Goal: Task Accomplishment & Management: Manage account settings

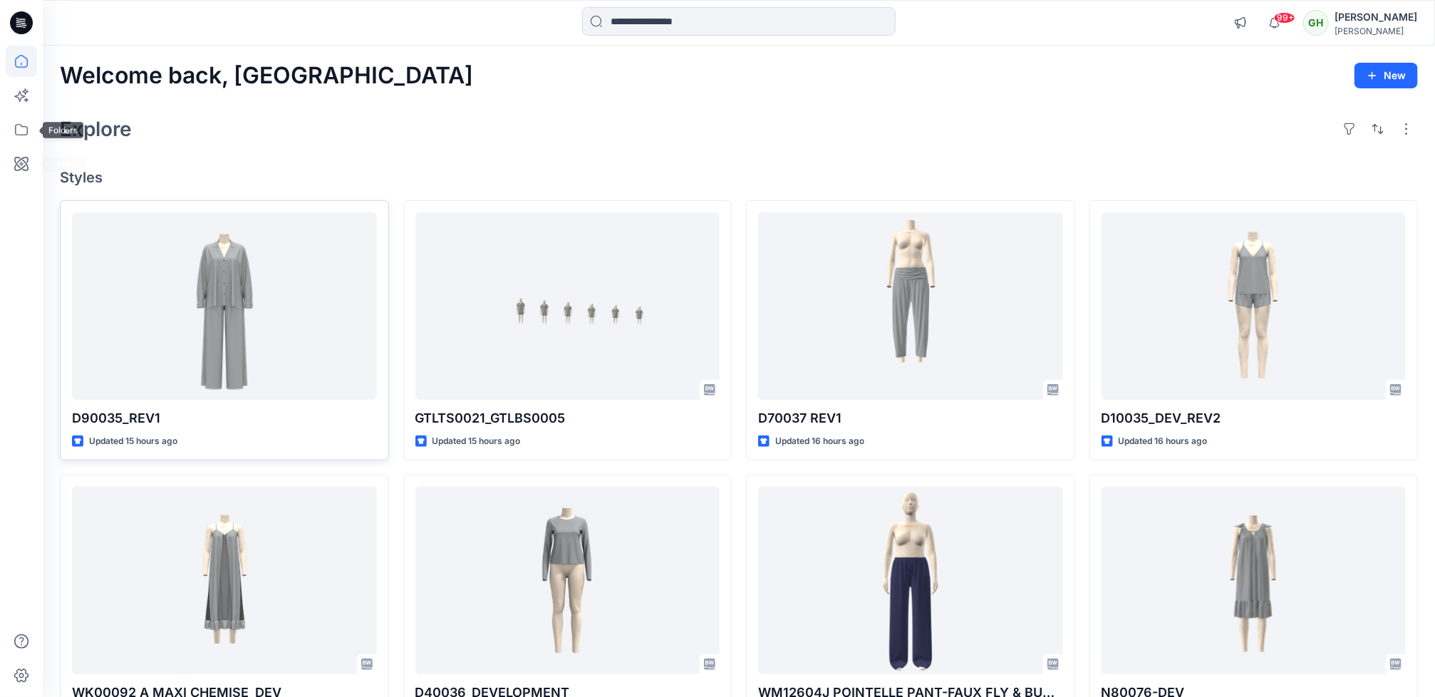
click at [118, 221] on div at bounding box center [224, 305] width 305 height 187
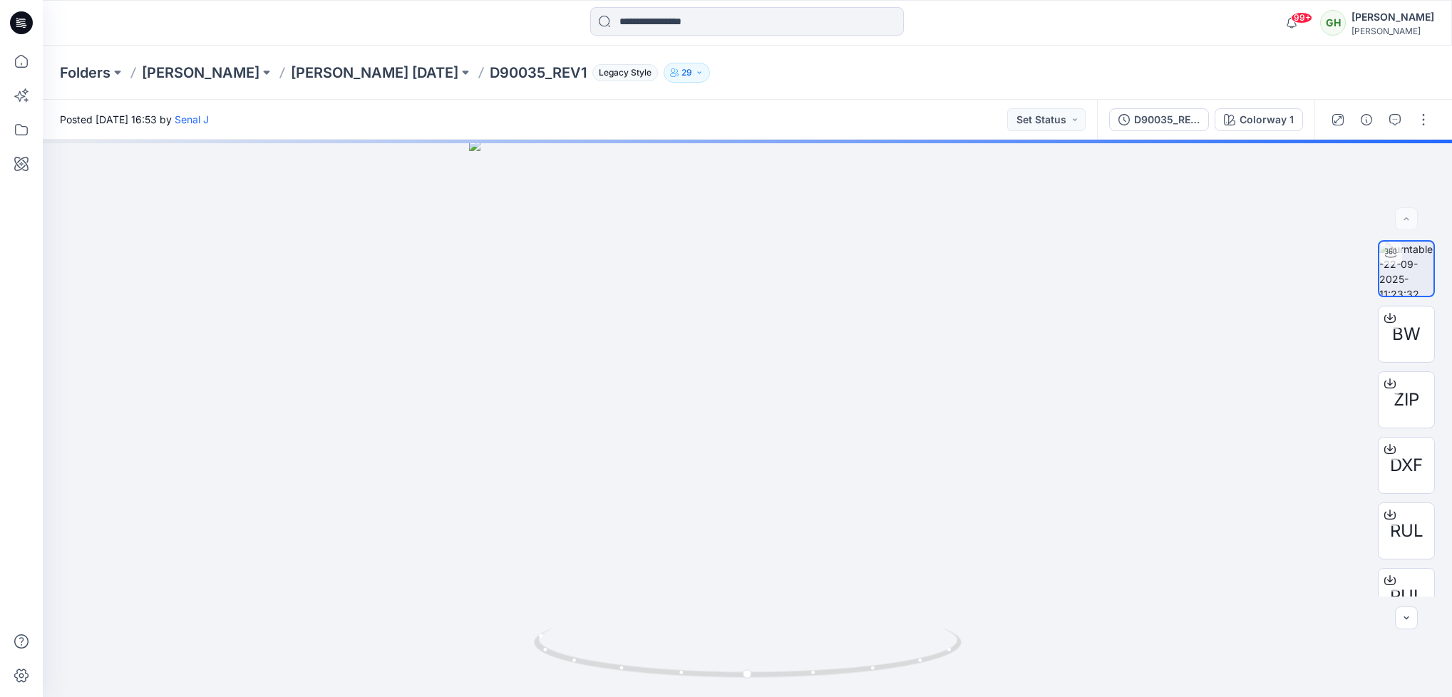
click at [681, 79] on p "29" at bounding box center [686, 73] width 11 height 16
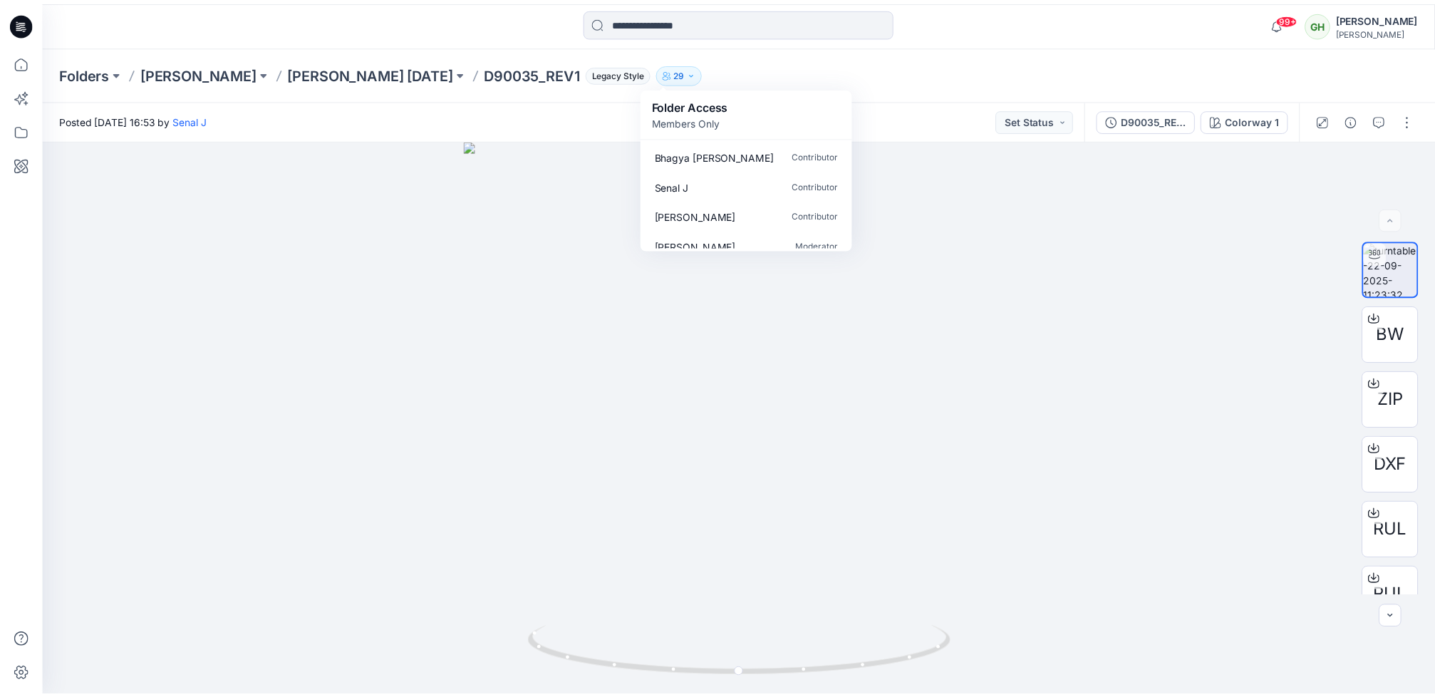
scroll to position [761, 0]
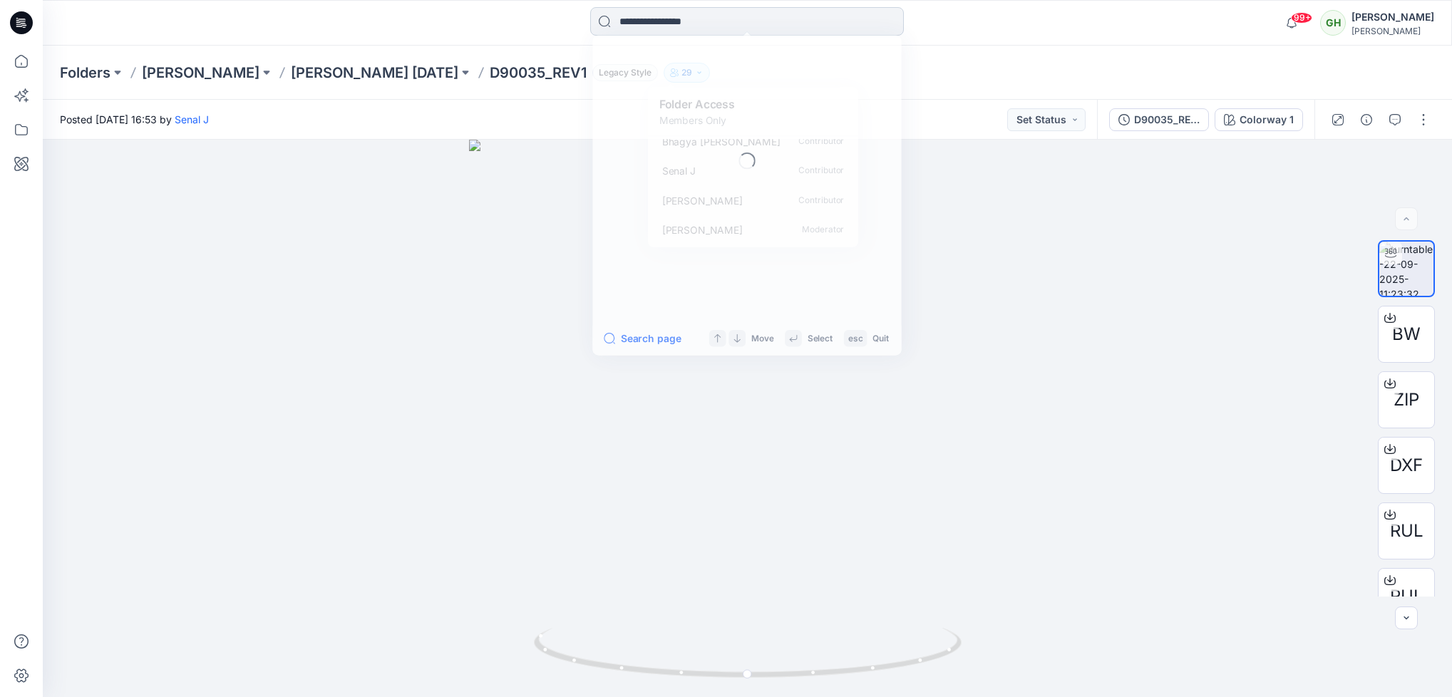
click at [659, 22] on input at bounding box center [747, 21] width 314 height 29
click at [16, 33] on icon at bounding box center [21, 23] width 23 height 46
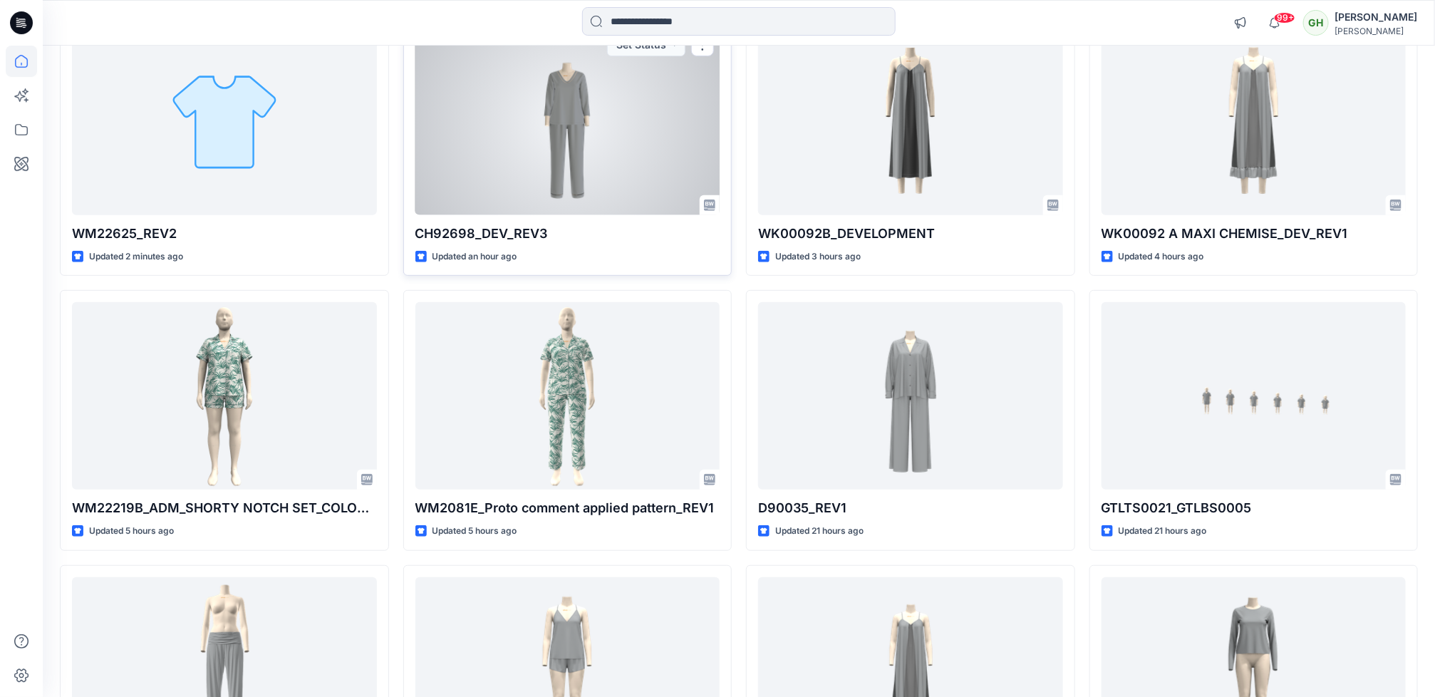
scroll to position [214, 0]
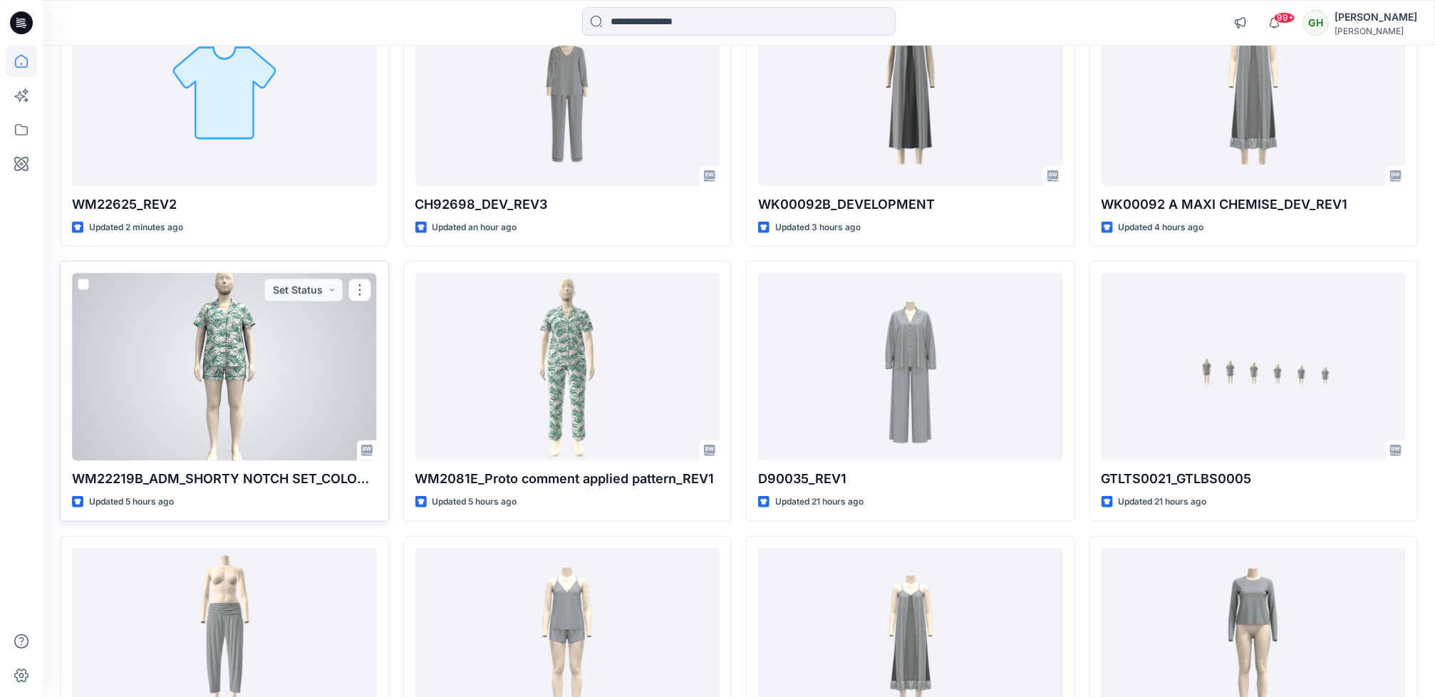
click at [202, 420] on div at bounding box center [224, 366] width 305 height 187
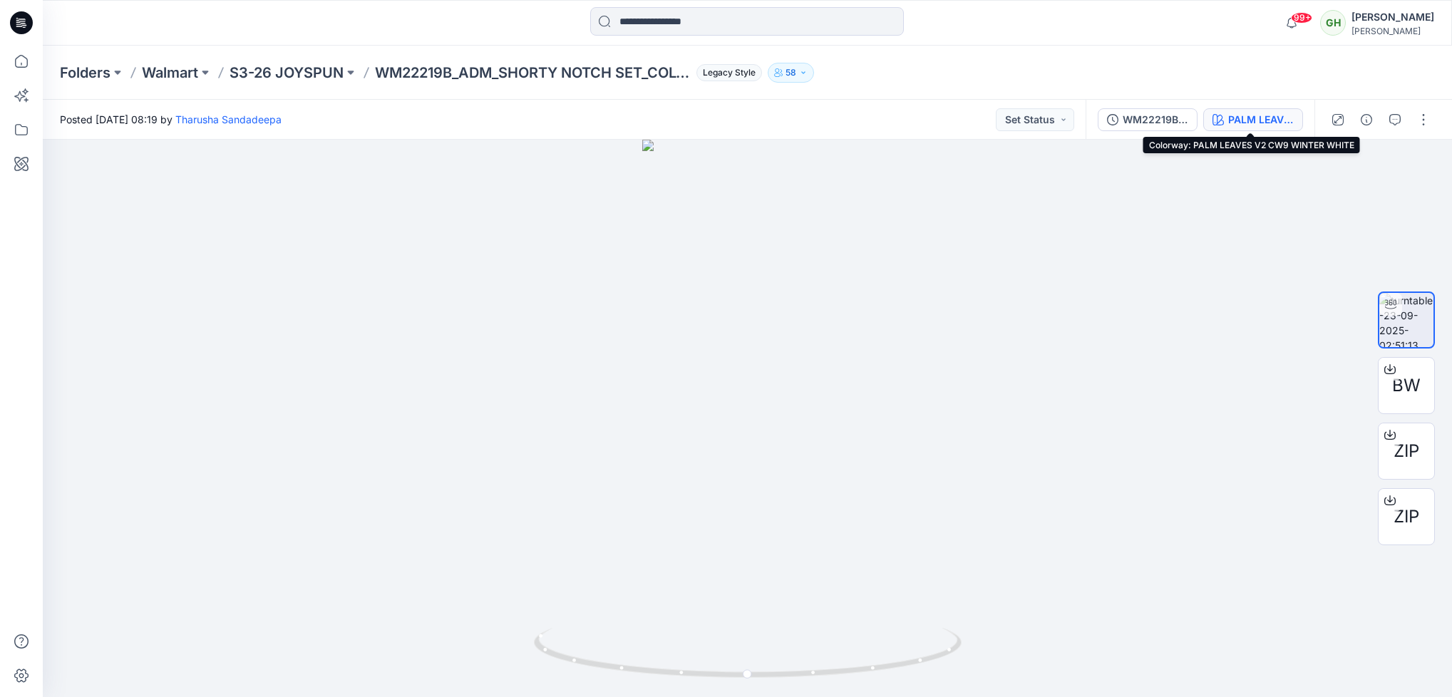
click at [1257, 110] on button "PALM LEAVES V2 CW9 WINTER WHITE" at bounding box center [1253, 119] width 100 height 23
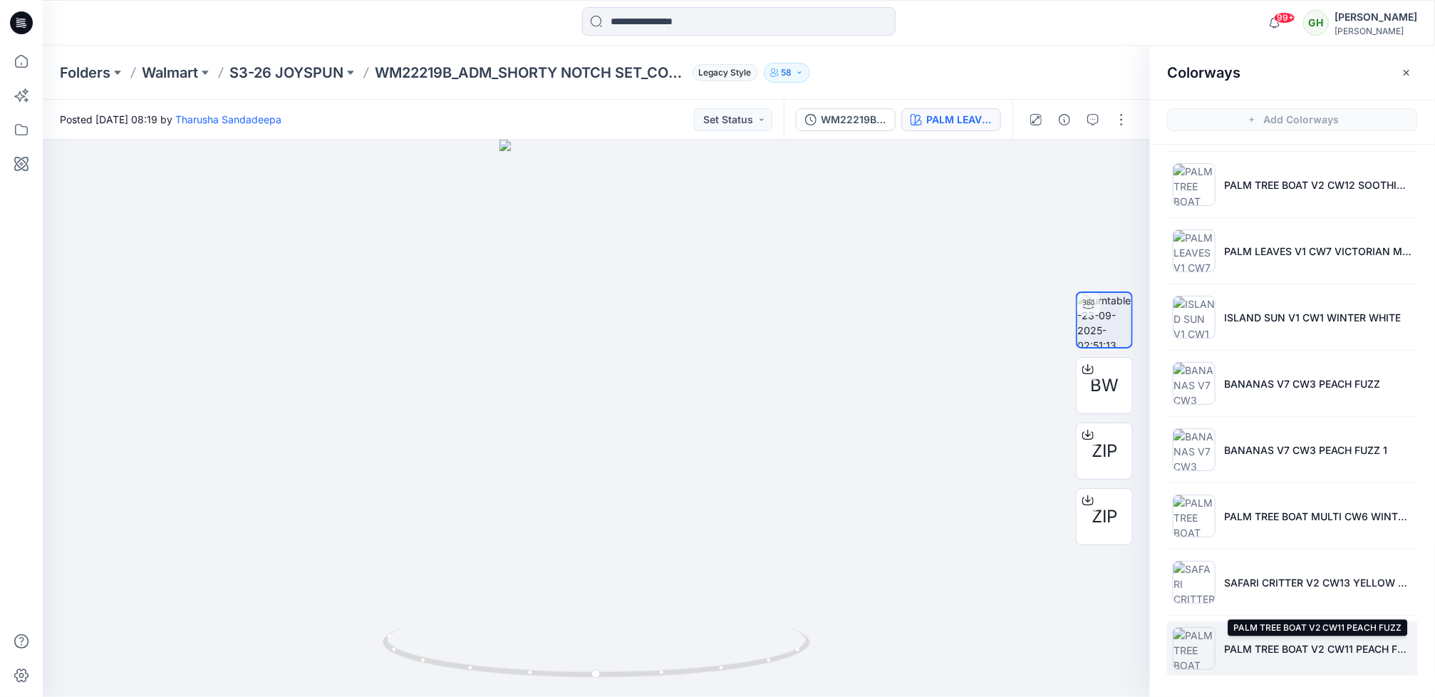
scroll to position [537, 0]
click at [964, 331] on div at bounding box center [596, 418] width 1107 height 557
click at [24, 17] on icon at bounding box center [21, 22] width 23 height 23
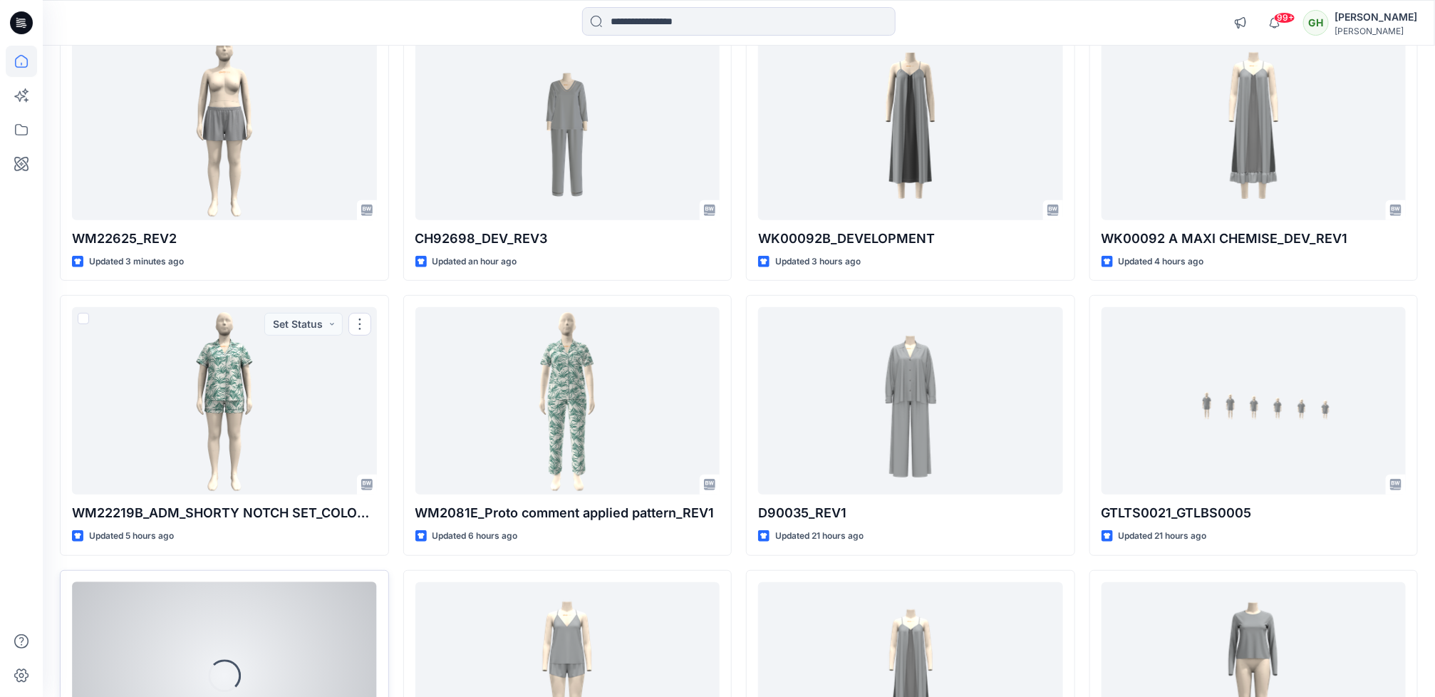
scroll to position [214, 0]
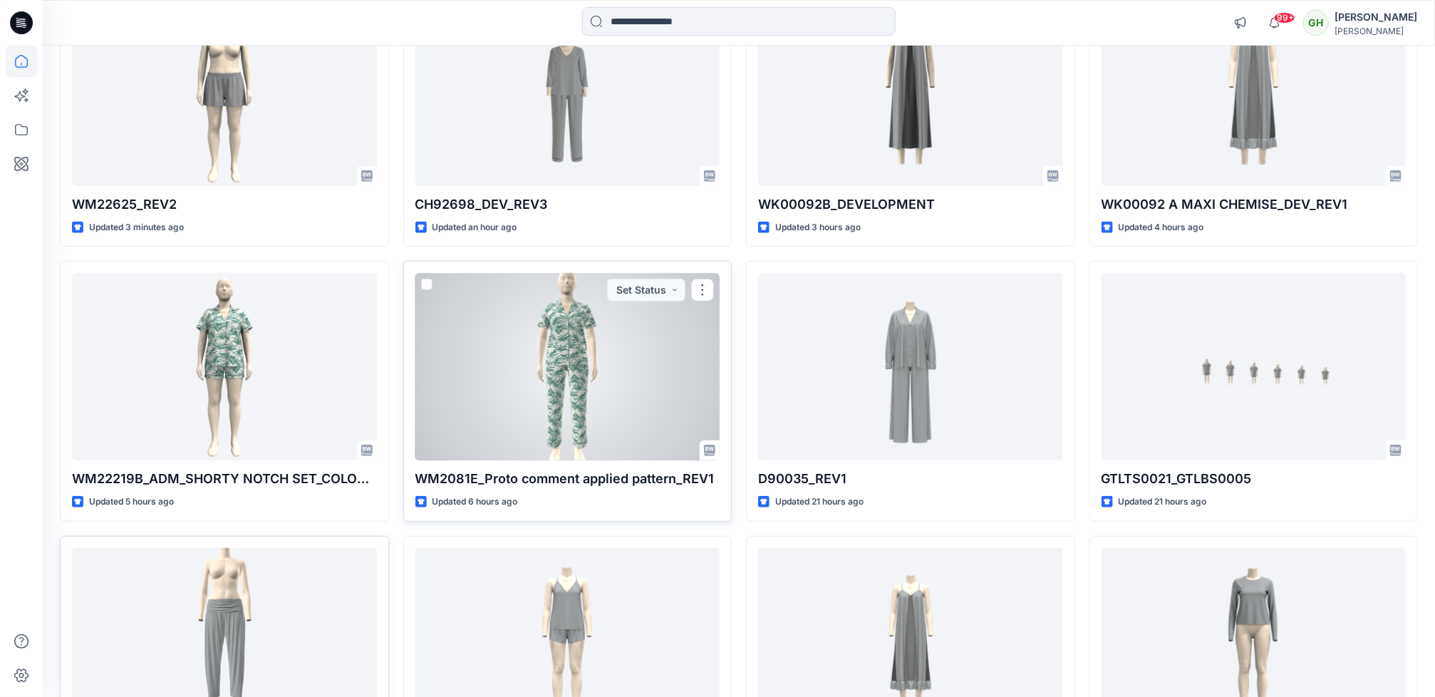
click at [464, 428] on div at bounding box center [567, 366] width 305 height 187
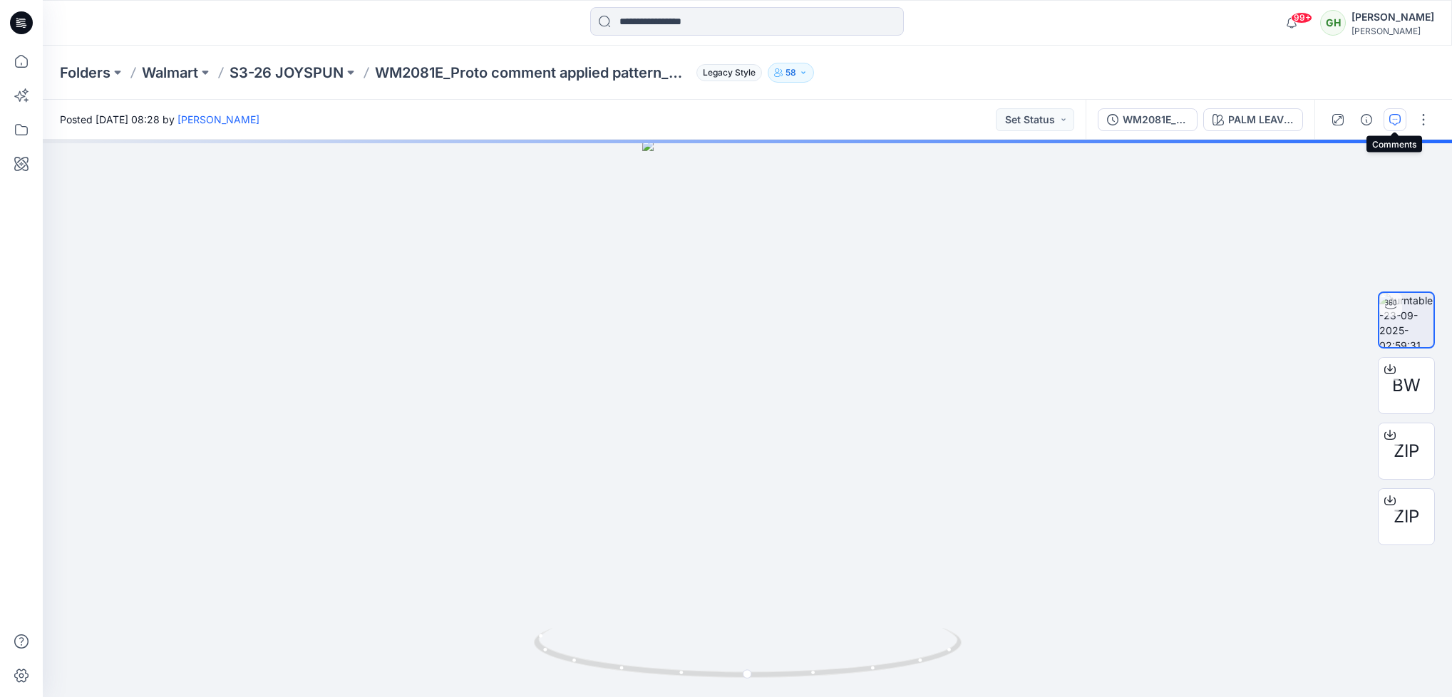
click at [1390, 116] on icon "button" at bounding box center [1394, 119] width 11 height 11
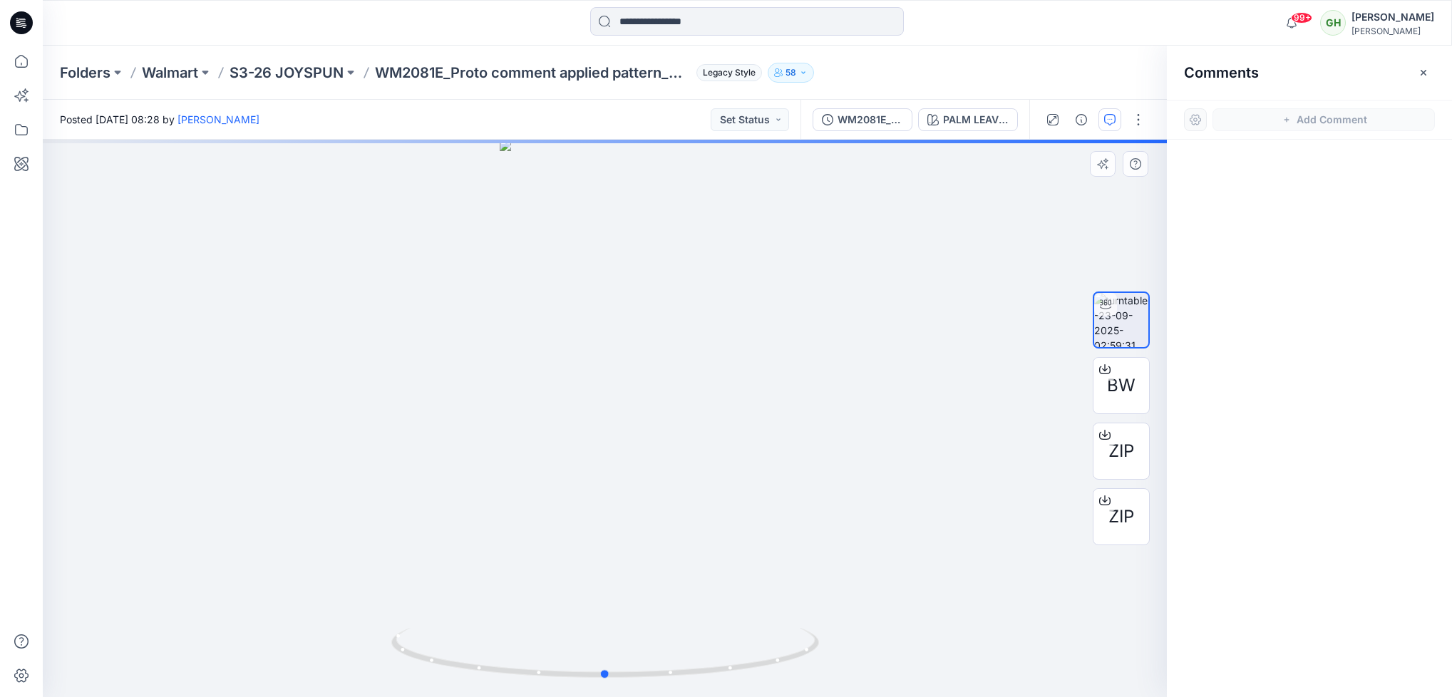
click at [974, 235] on div at bounding box center [605, 418] width 1124 height 557
click at [974, 128] on button "PALM LEAVES V2 CW9 WINTER WHITE" at bounding box center [968, 119] width 100 height 23
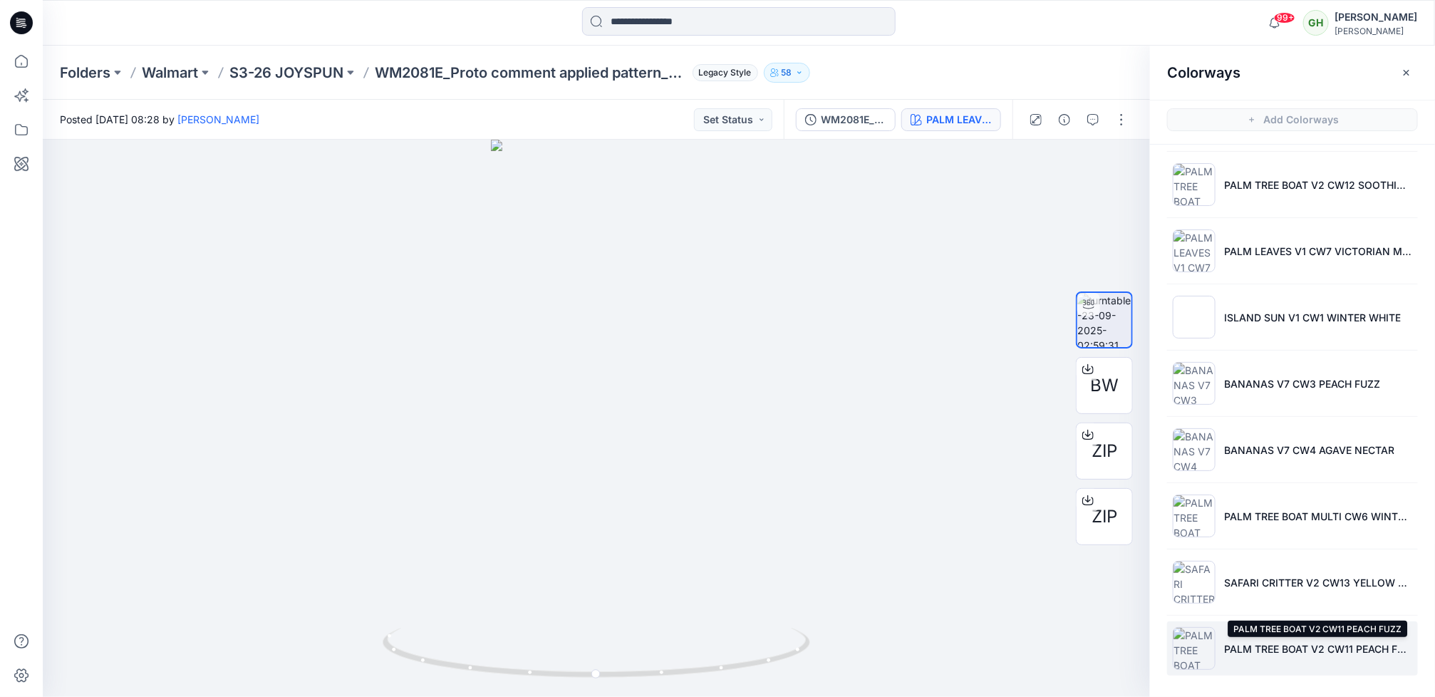
scroll to position [537, 0]
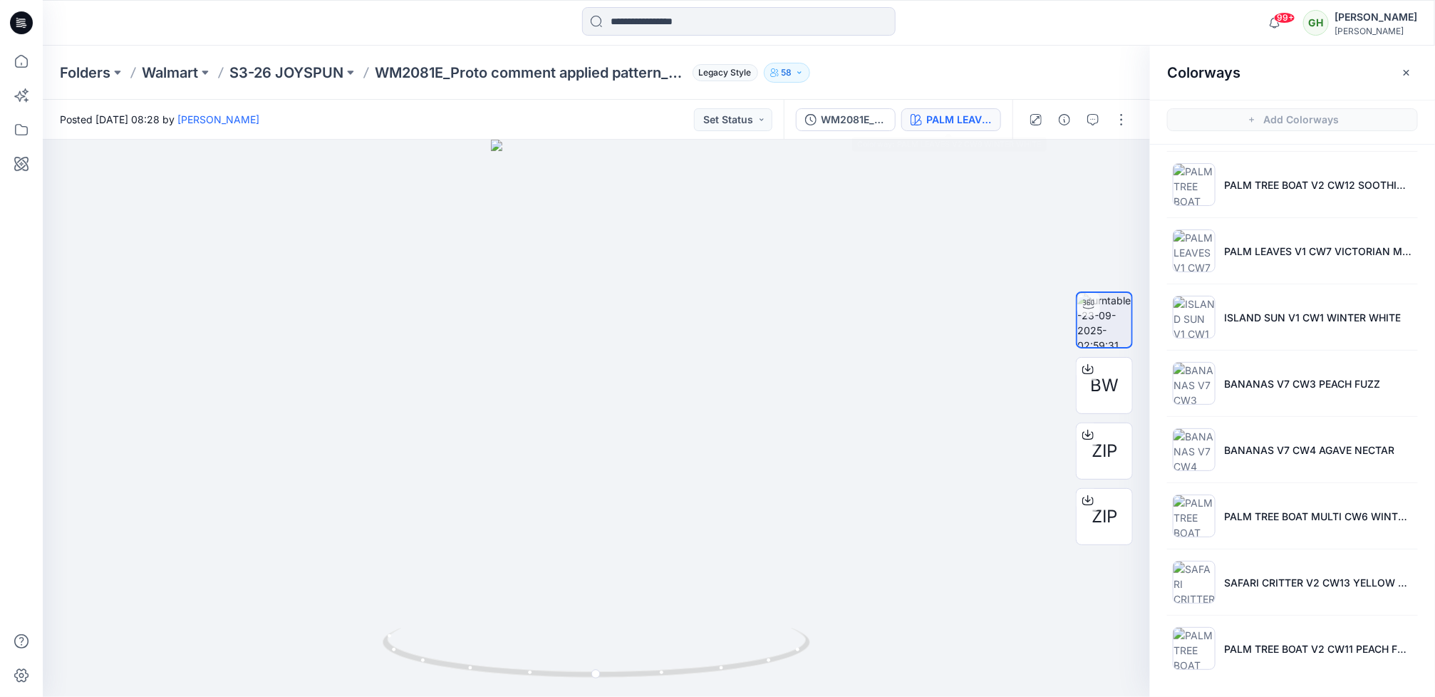
click at [18, 21] on icon at bounding box center [21, 22] width 23 height 23
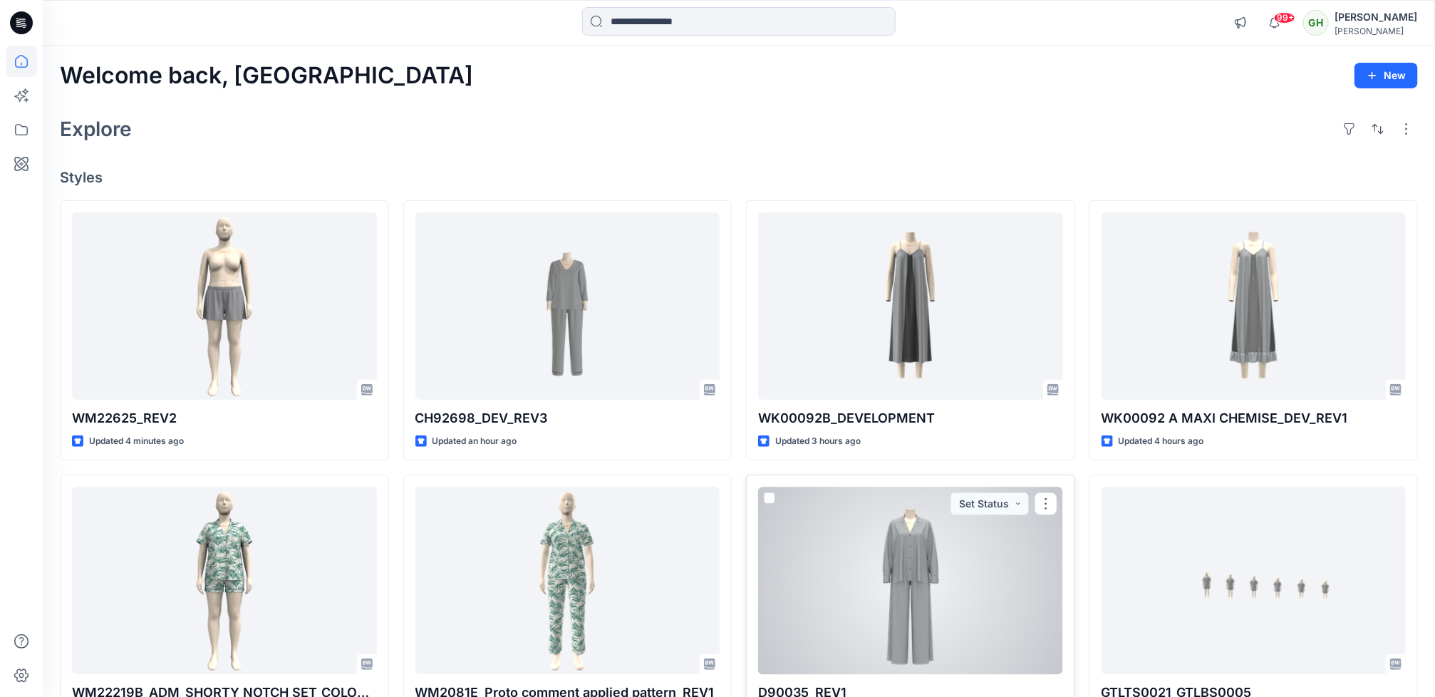
click at [899, 563] on div at bounding box center [910, 580] width 305 height 187
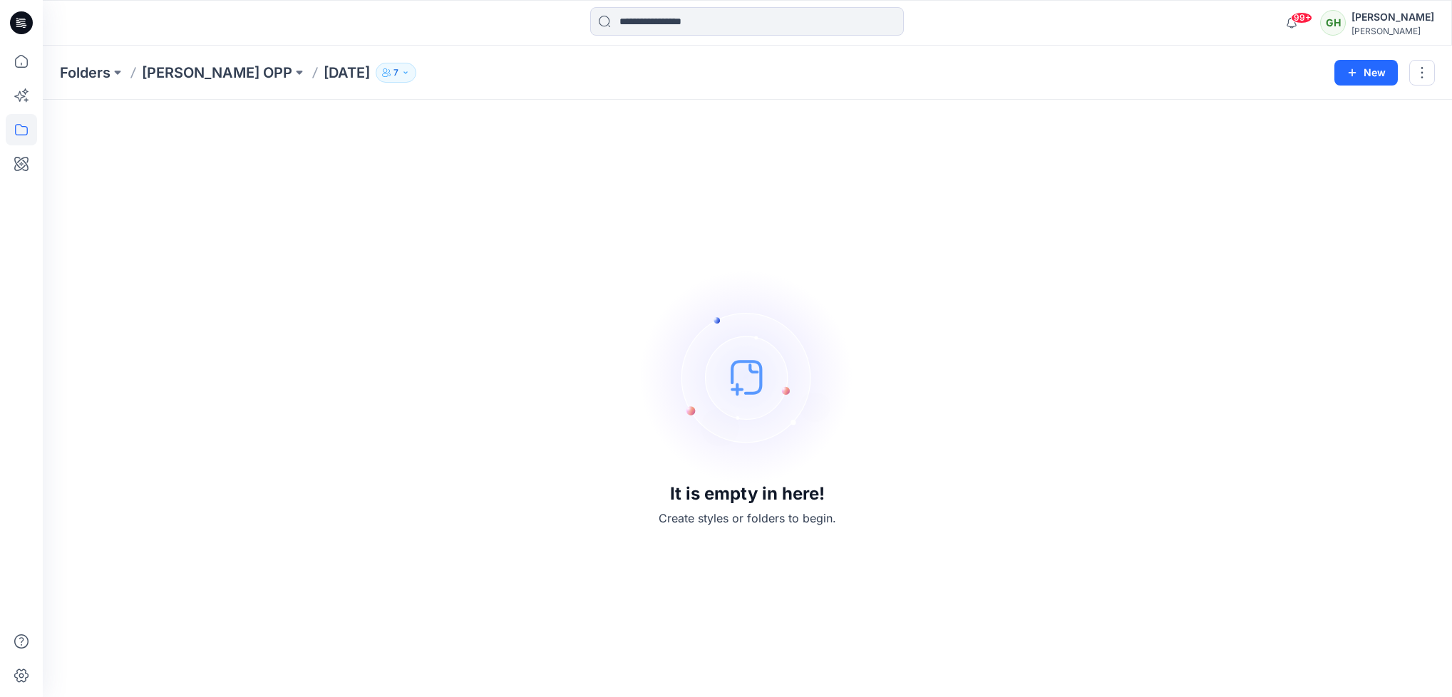
click at [401, 75] on icon "button" at bounding box center [405, 72] width 9 height 9
click at [373, 114] on p "Members Only" at bounding box center [385, 120] width 77 height 15
drag, startPoint x: 373, startPoint y: 114, endPoint x: 345, endPoint y: 64, distance: 57.1
click at [376, 64] on button "7" at bounding box center [396, 73] width 41 height 20
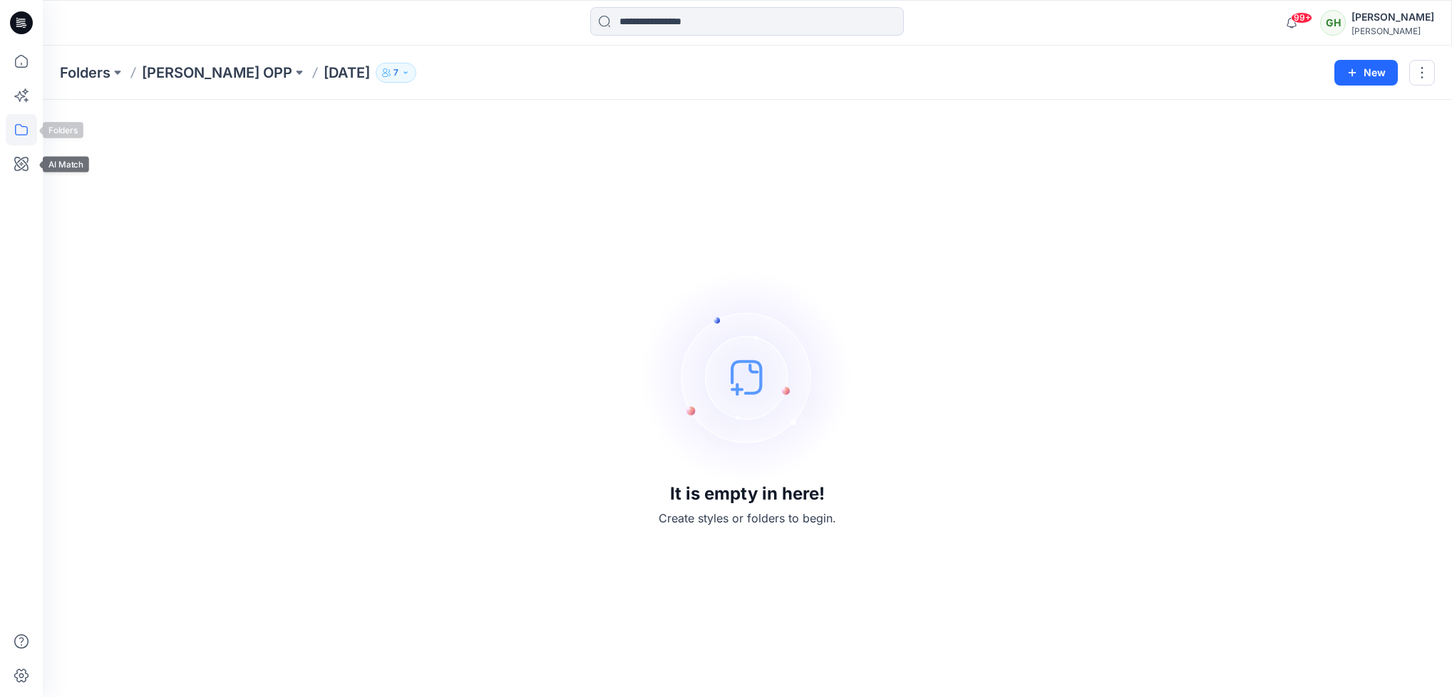
click at [13, 120] on icon at bounding box center [21, 129] width 31 height 31
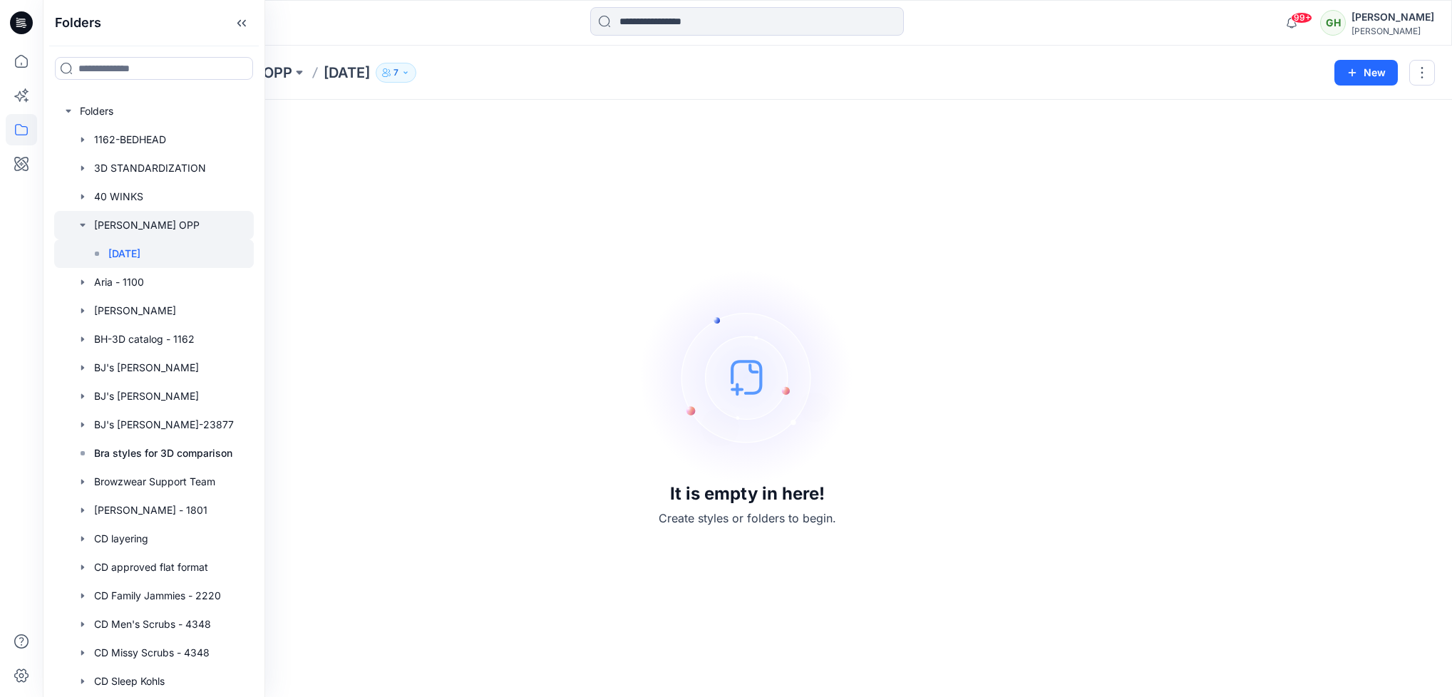
click at [133, 229] on div at bounding box center [154, 225] width 200 height 29
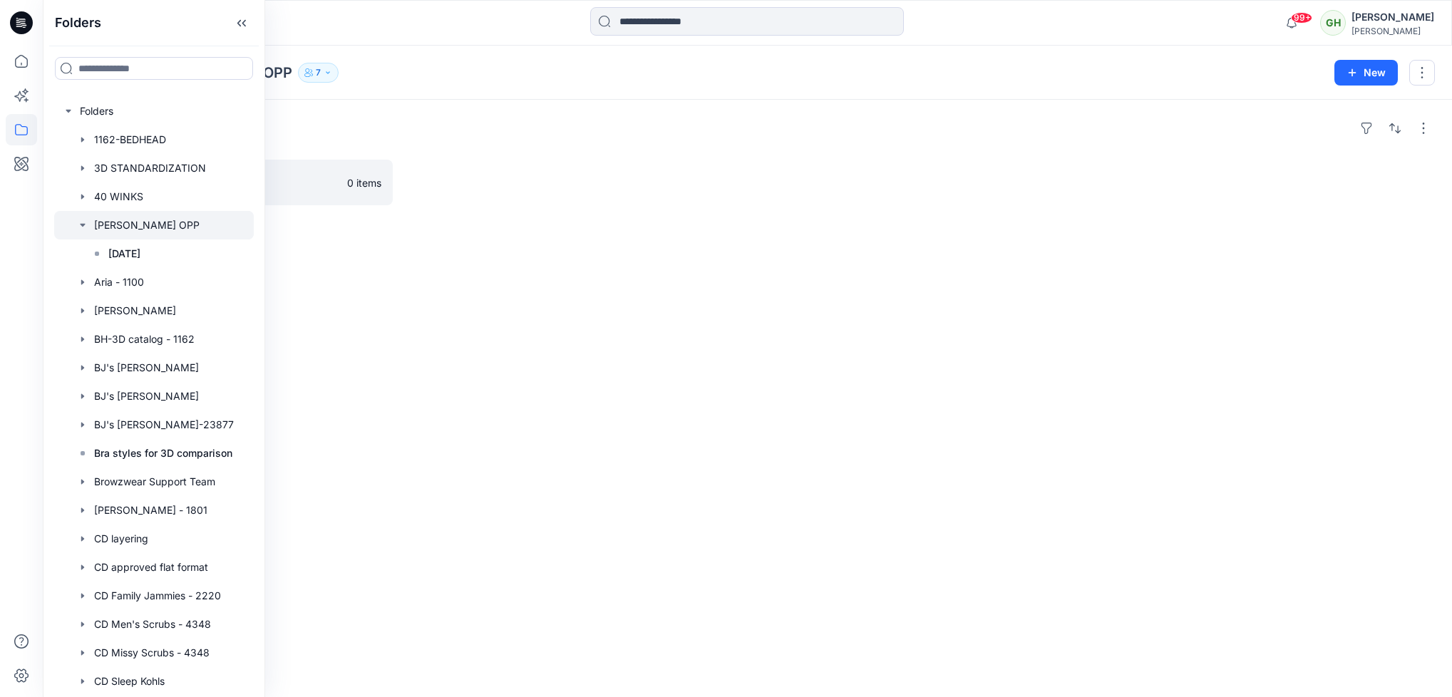
click at [394, 219] on div "Folders Aug 25 0 items" at bounding box center [747, 398] width 1409 height 597
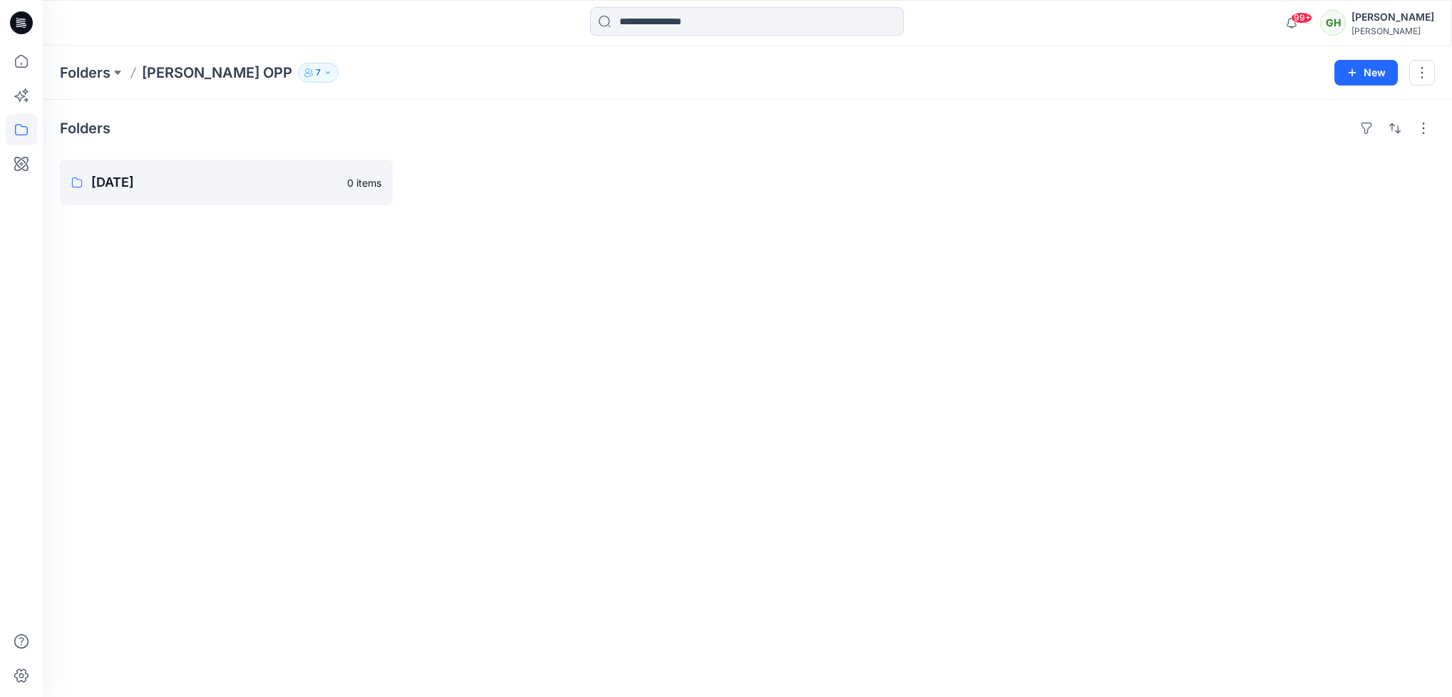
click at [311, 73] on icon "button" at bounding box center [312, 74] width 2 height 3
click at [94, 244] on div "Folders Aug 25 0 items" at bounding box center [747, 398] width 1409 height 597
click at [324, 76] on icon "button" at bounding box center [328, 72] width 9 height 9
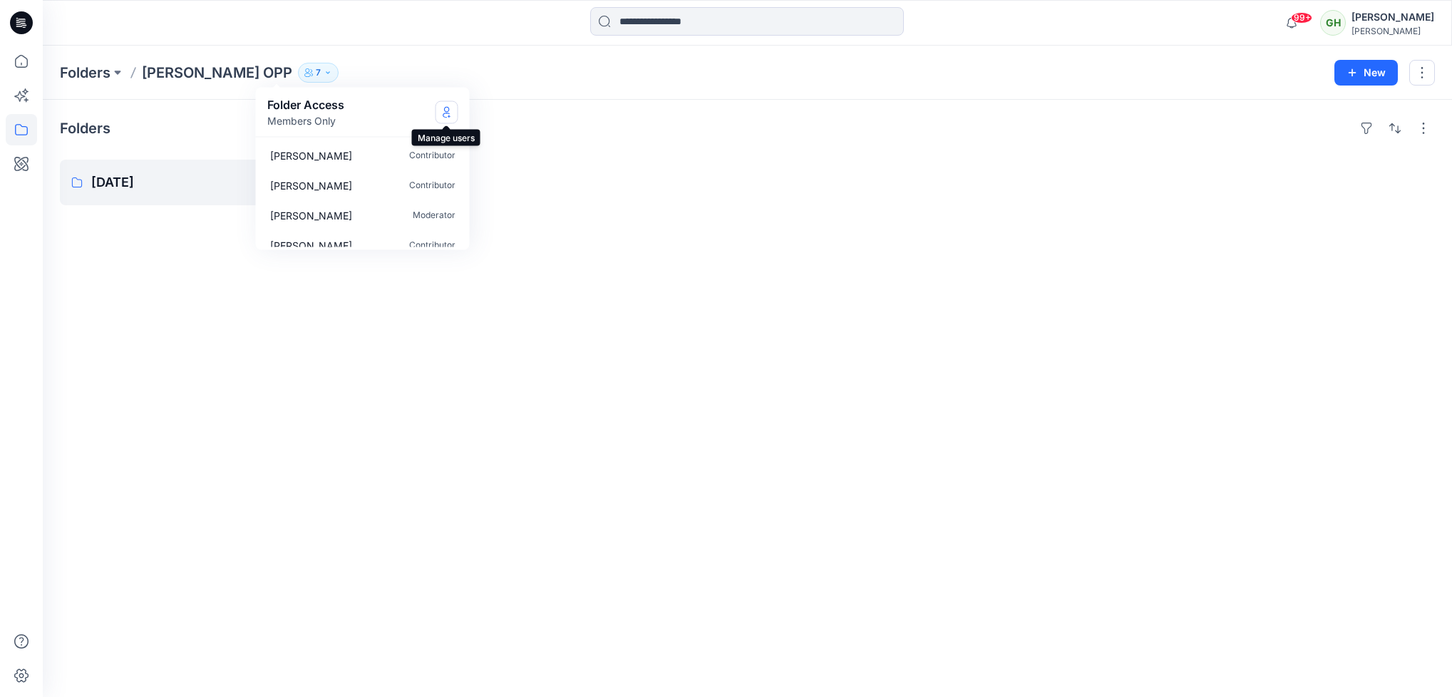
click at [445, 118] on button "Manage Users" at bounding box center [446, 111] width 23 height 23
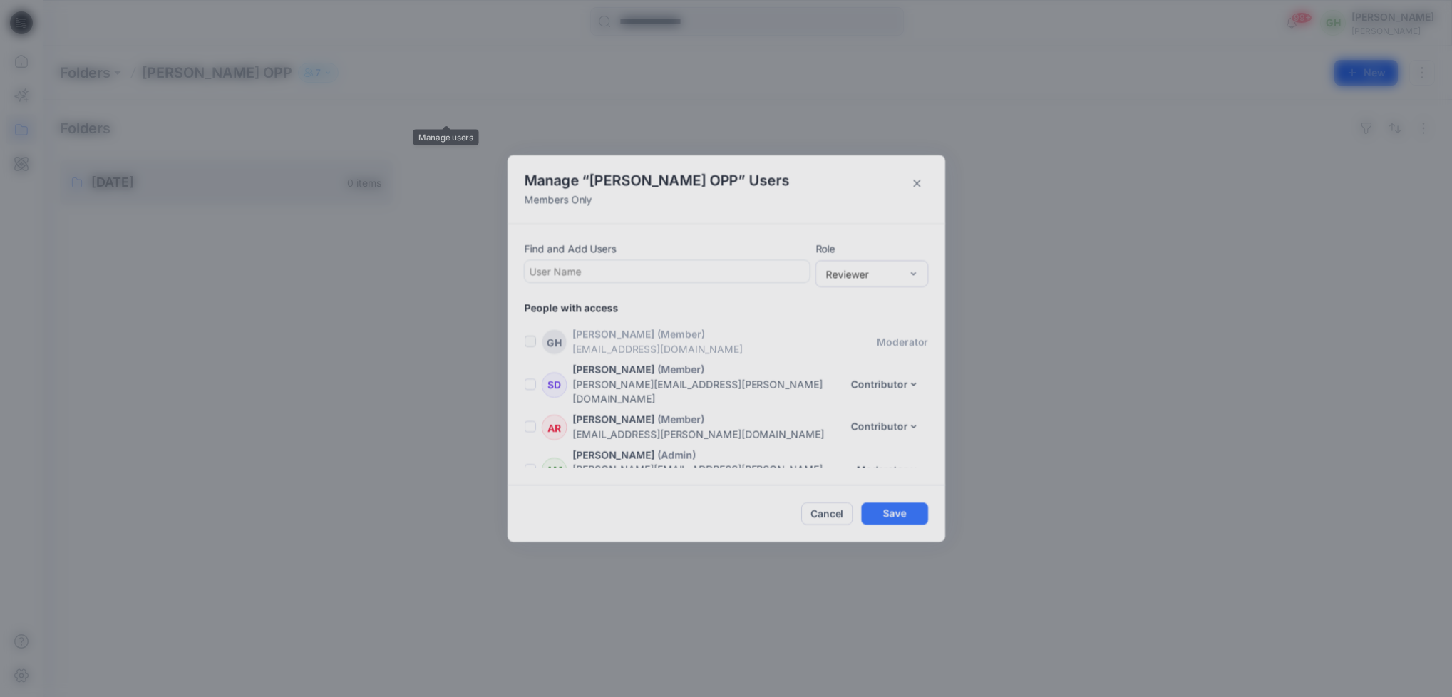
scroll to position [101, 0]
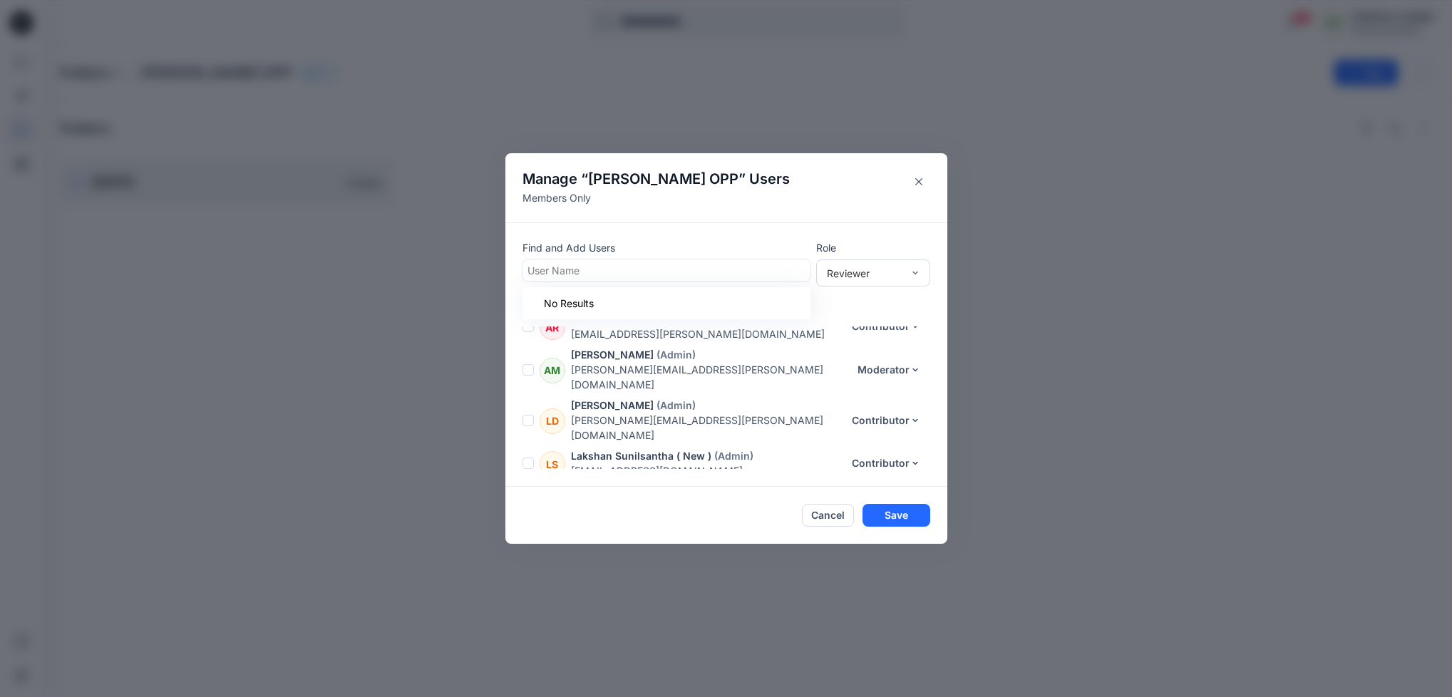
click at [668, 272] on div at bounding box center [666, 271] width 278 height 18
click at [515, 67] on div "Manage “ Anne Klein OPP ” Users Members Only Find and Add Users Use Up and Down…" at bounding box center [726, 348] width 1452 height 697
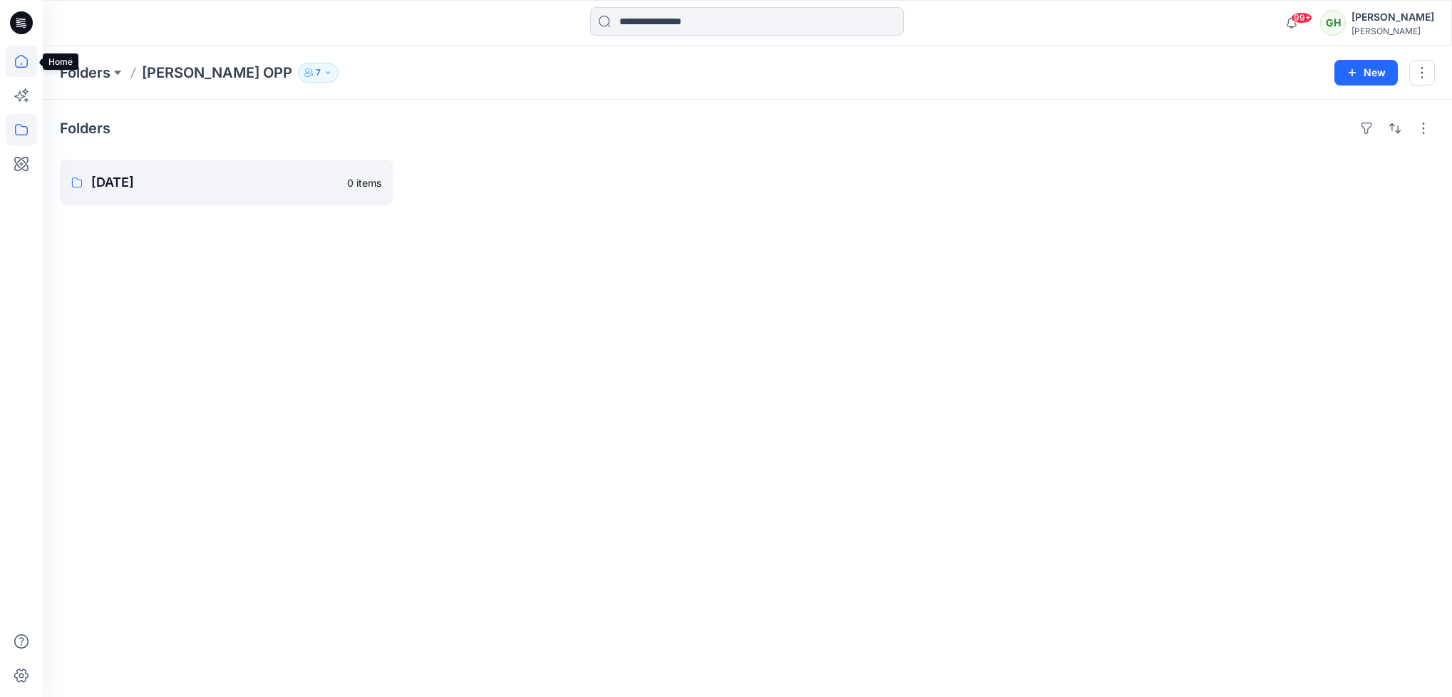
click at [15, 56] on icon at bounding box center [21, 61] width 31 height 31
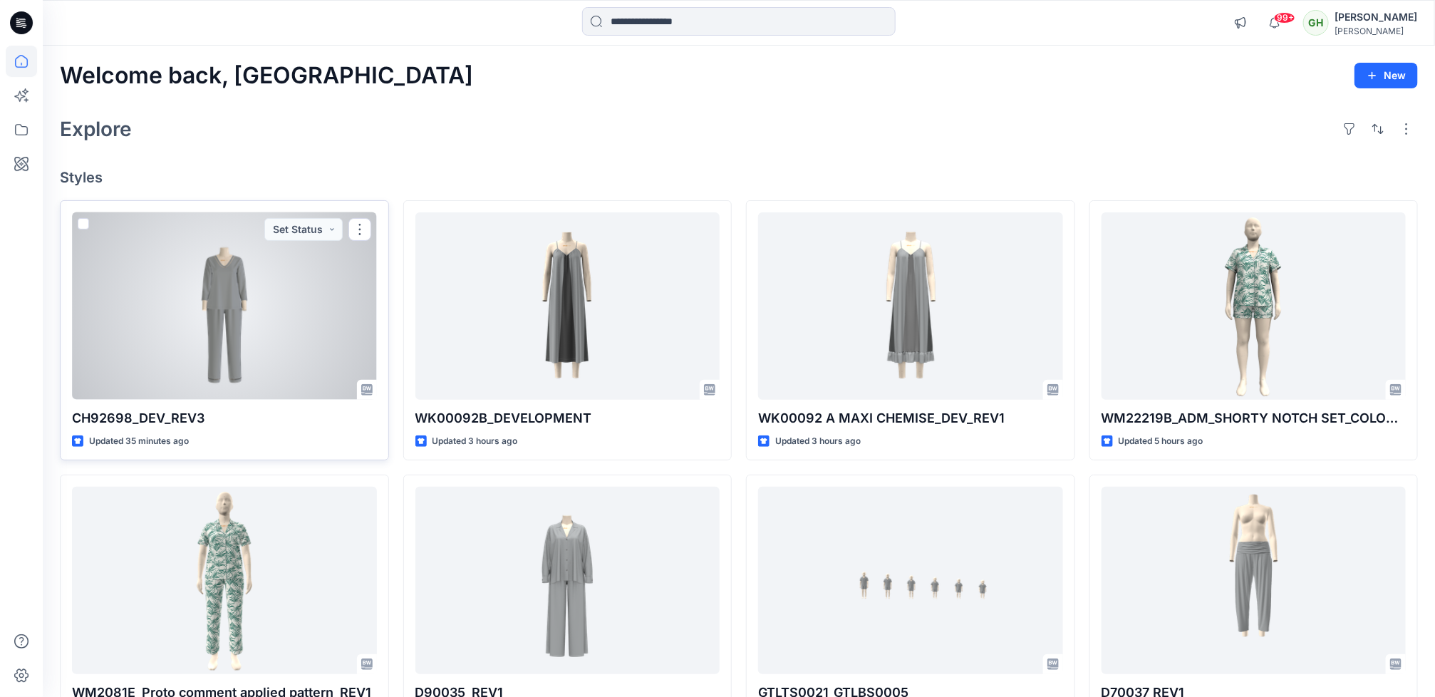
click at [182, 361] on div at bounding box center [224, 305] width 305 height 187
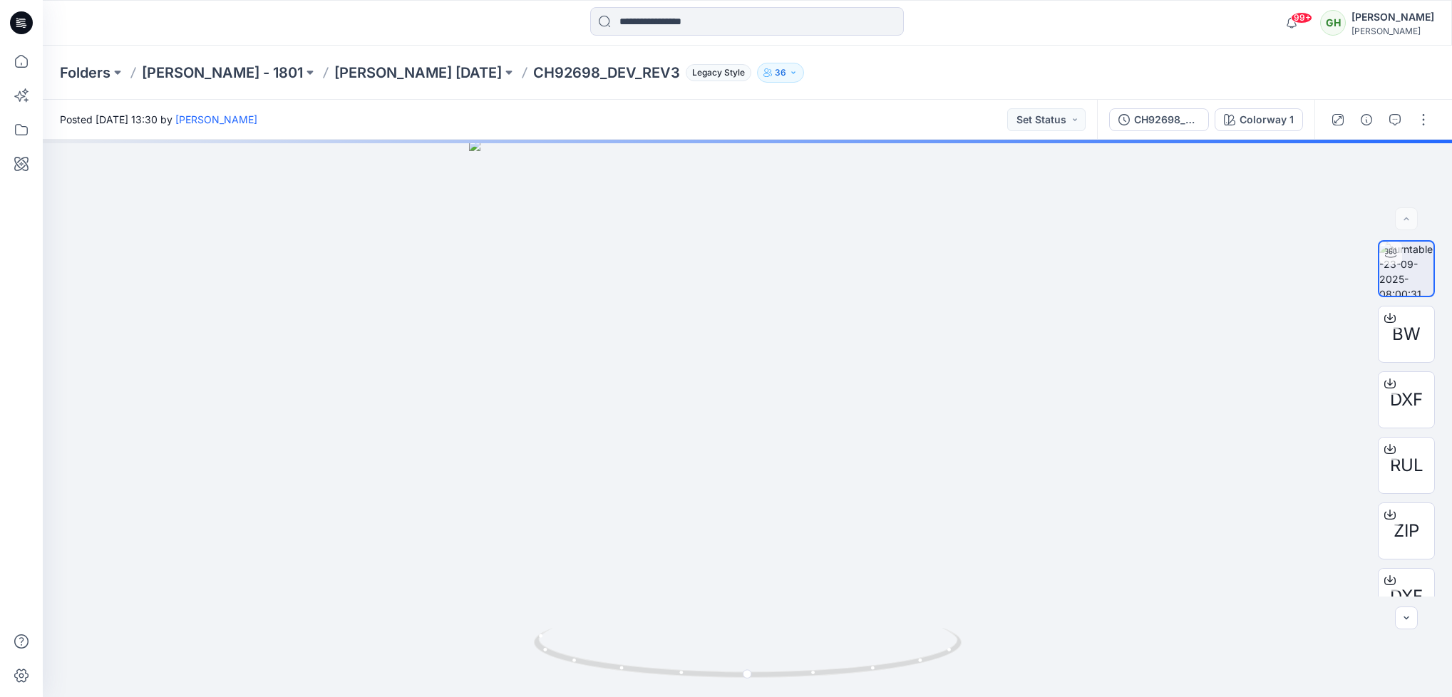
click at [781, 69] on p "36" at bounding box center [780, 73] width 11 height 16
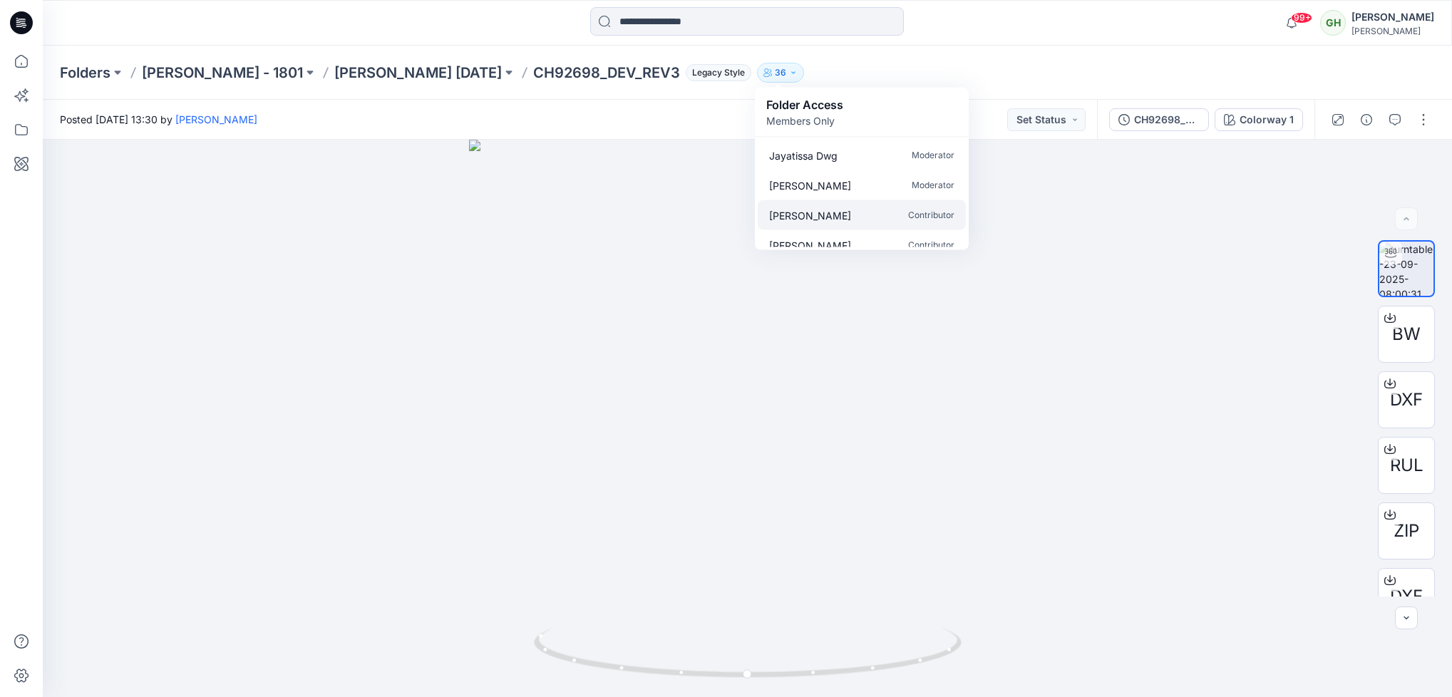
scroll to position [107, 0]
click at [931, 45] on div "99+ Notifications Roshan Chanaka has invited you to the Folder Anne Klein OPP 3…" at bounding box center [747, 23] width 1409 height 46
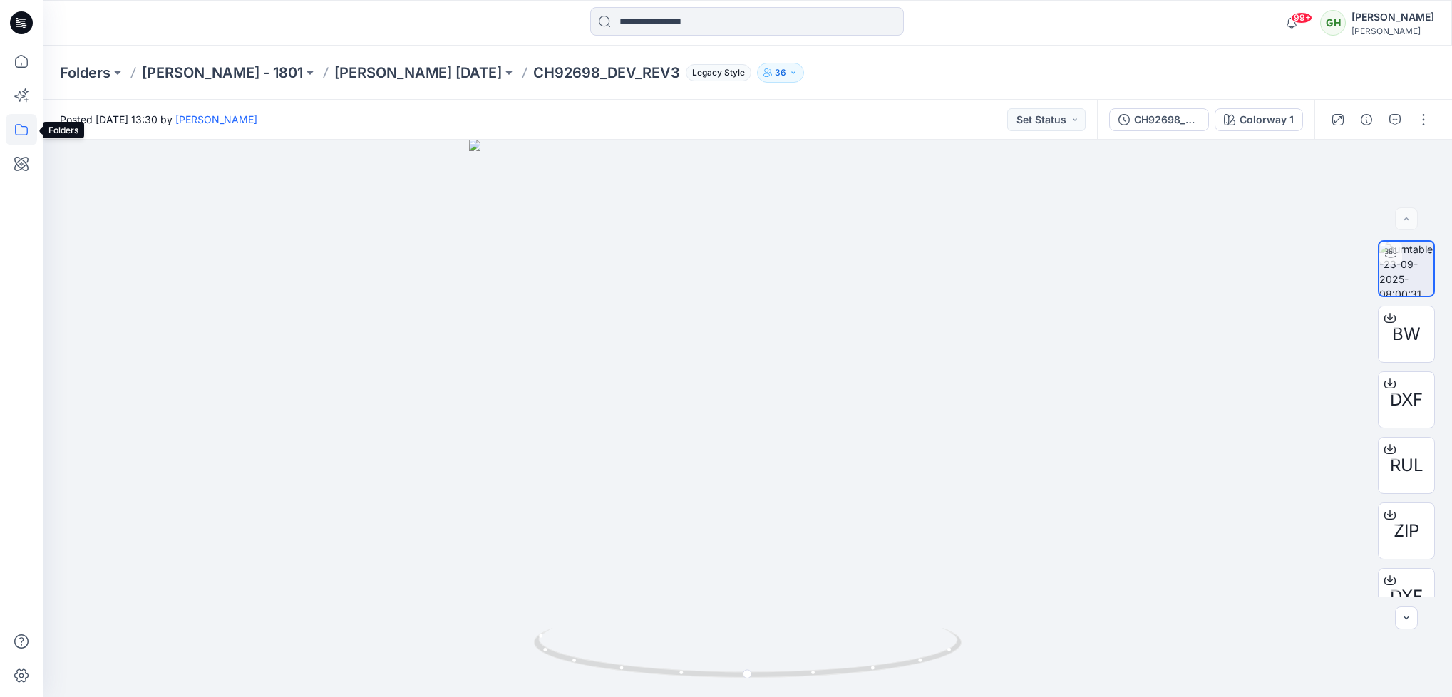
click at [26, 133] on icon at bounding box center [21, 129] width 31 height 31
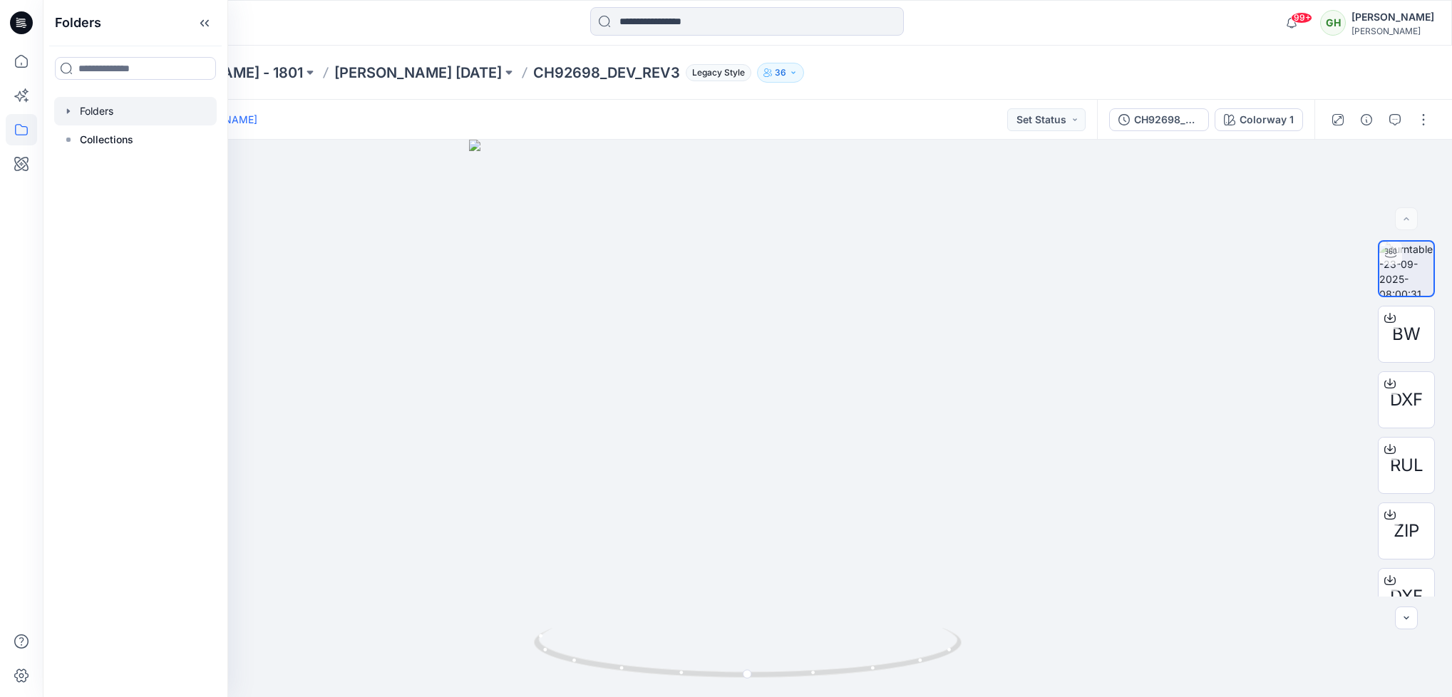
click at [111, 111] on div at bounding box center [135, 111] width 162 height 29
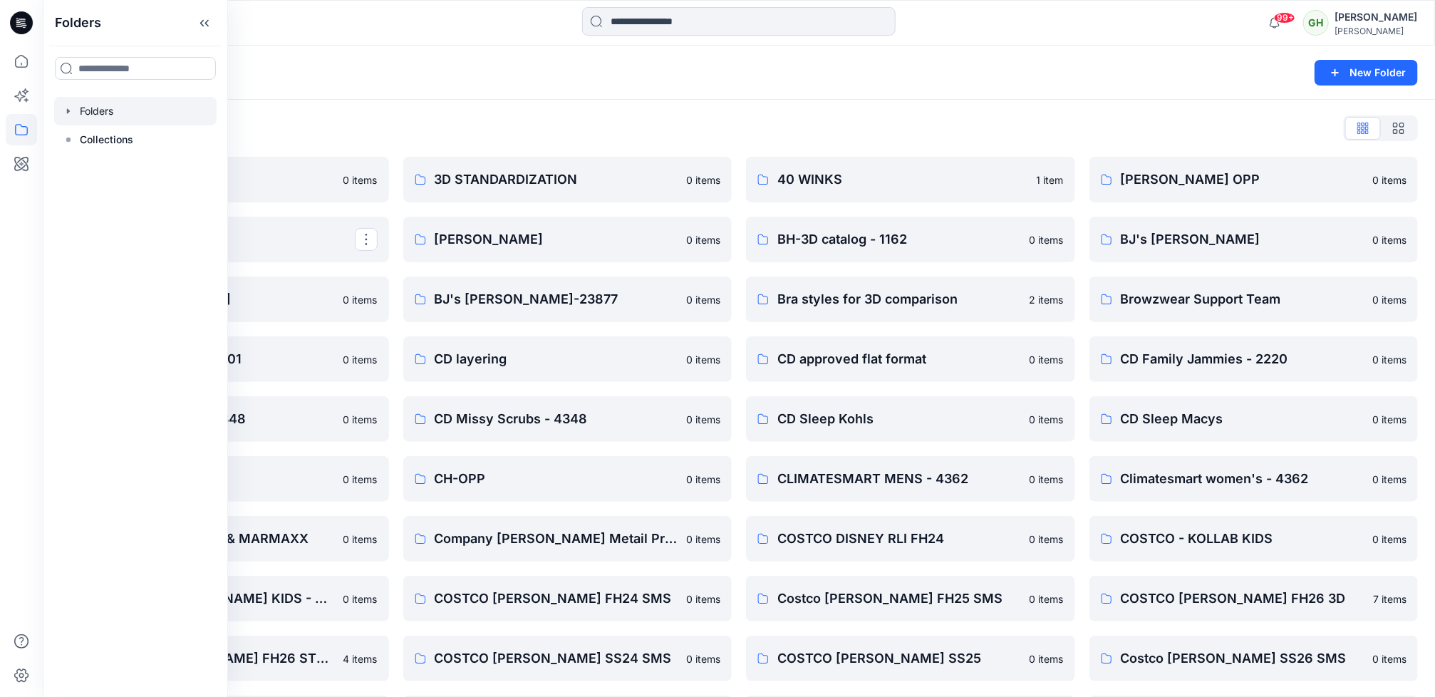
click at [86, 103] on div at bounding box center [135, 111] width 162 height 29
click at [84, 146] on p "Collections" at bounding box center [106, 139] width 53 height 17
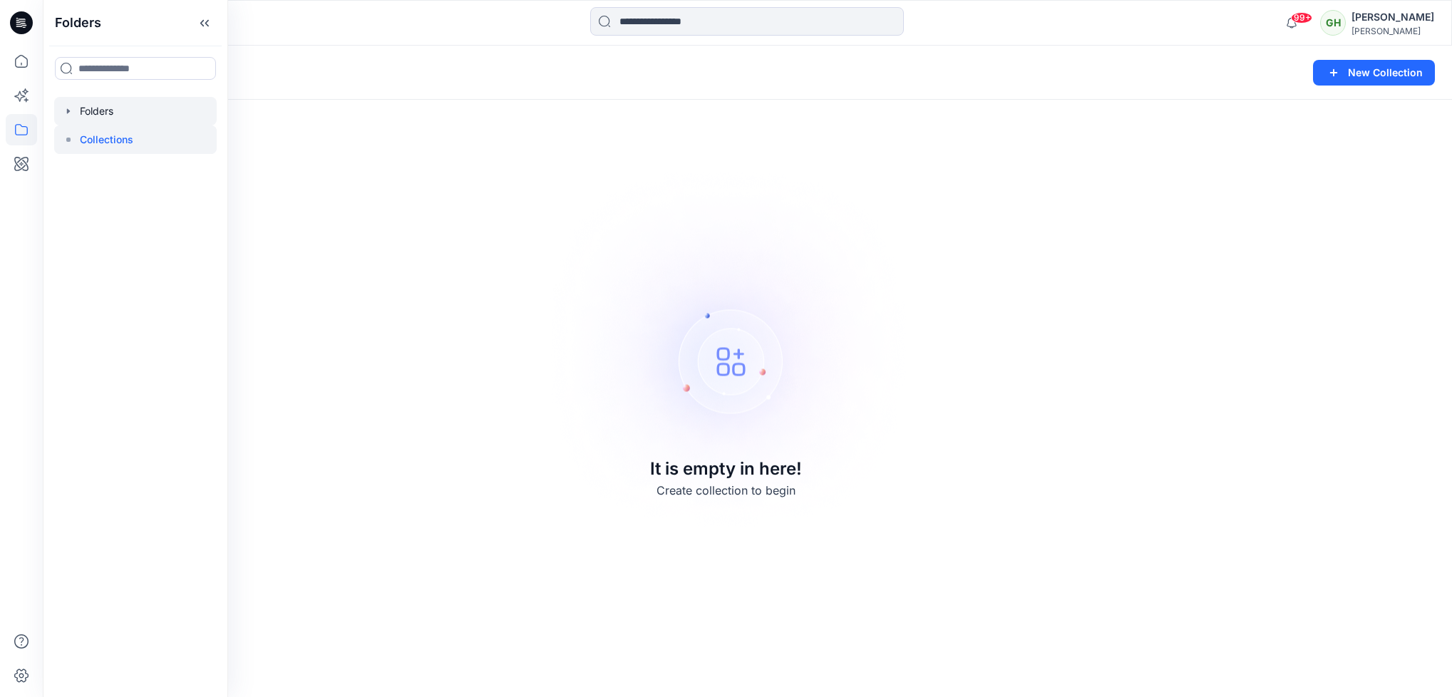
click at [90, 114] on div at bounding box center [135, 111] width 162 height 29
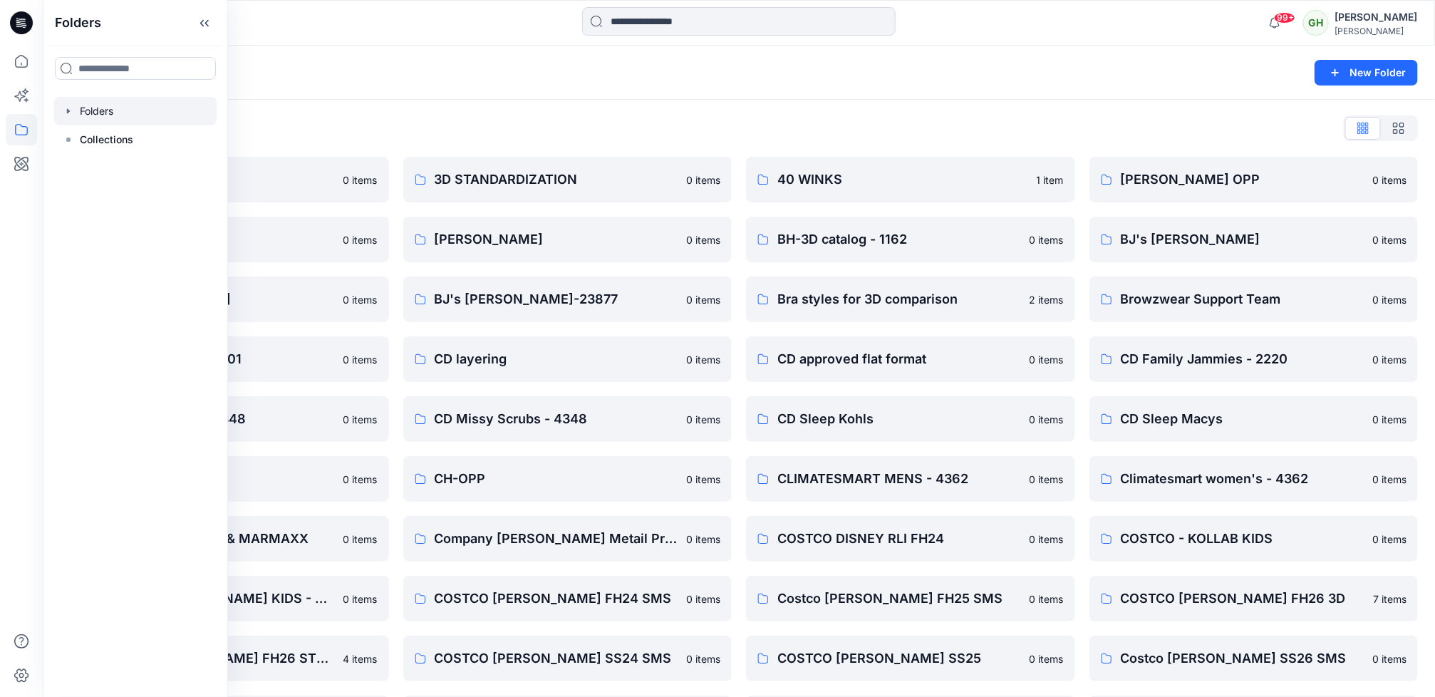
click at [622, 126] on div "Folders List" at bounding box center [739, 128] width 1358 height 23
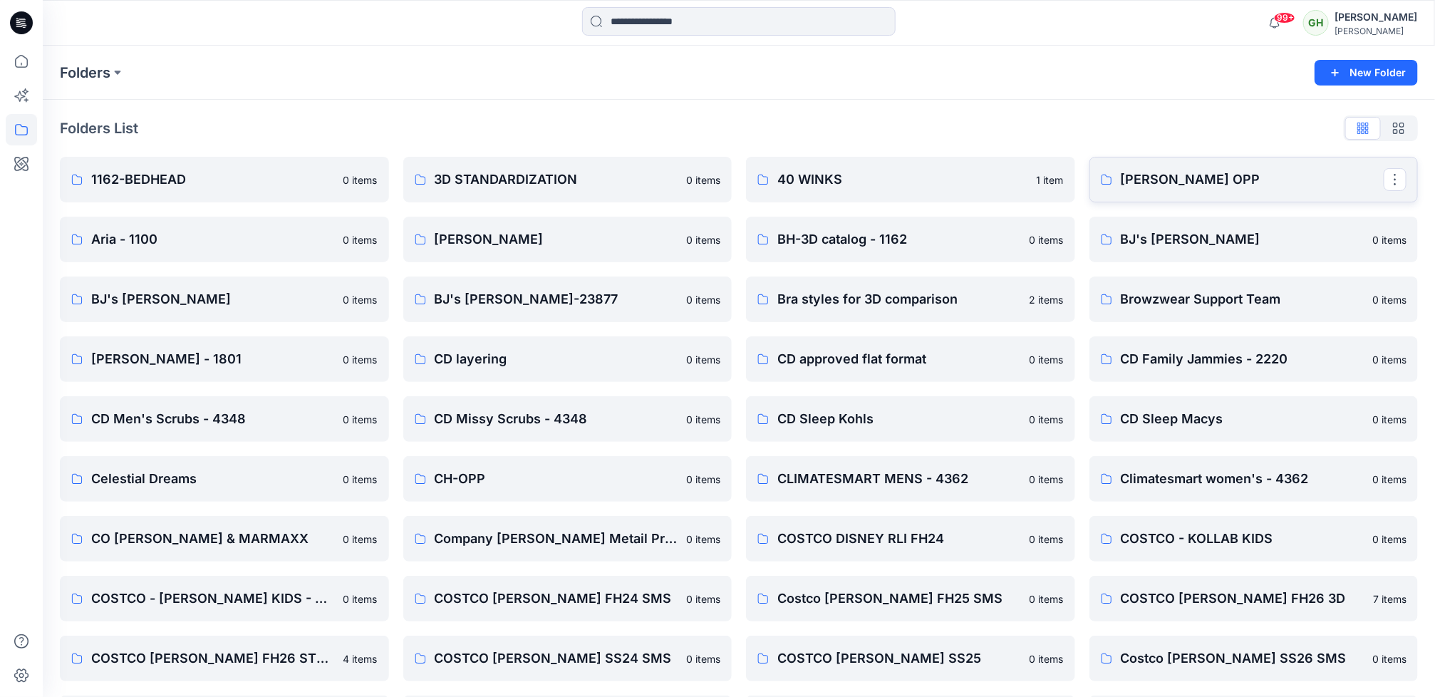
click at [1160, 195] on link "[PERSON_NAME] OPP" at bounding box center [1254, 180] width 329 height 46
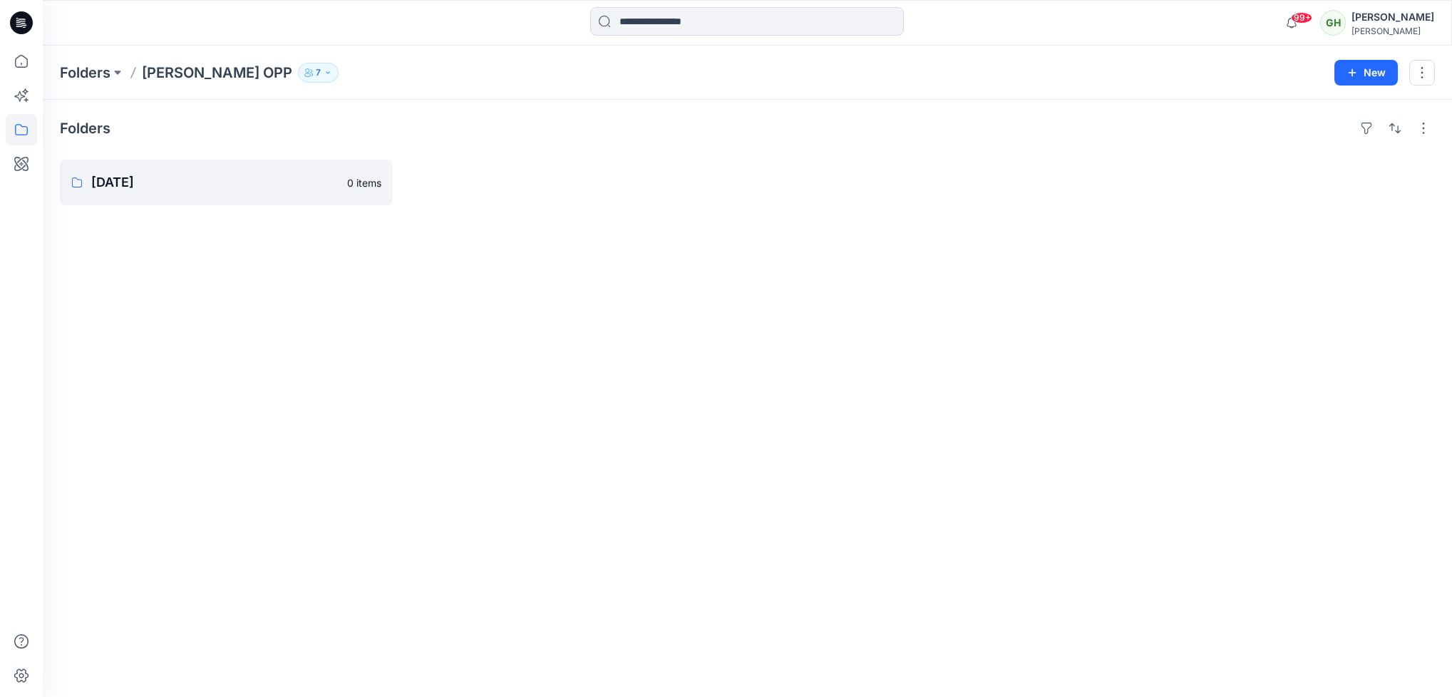
click at [298, 77] on button "7" at bounding box center [318, 73] width 41 height 20
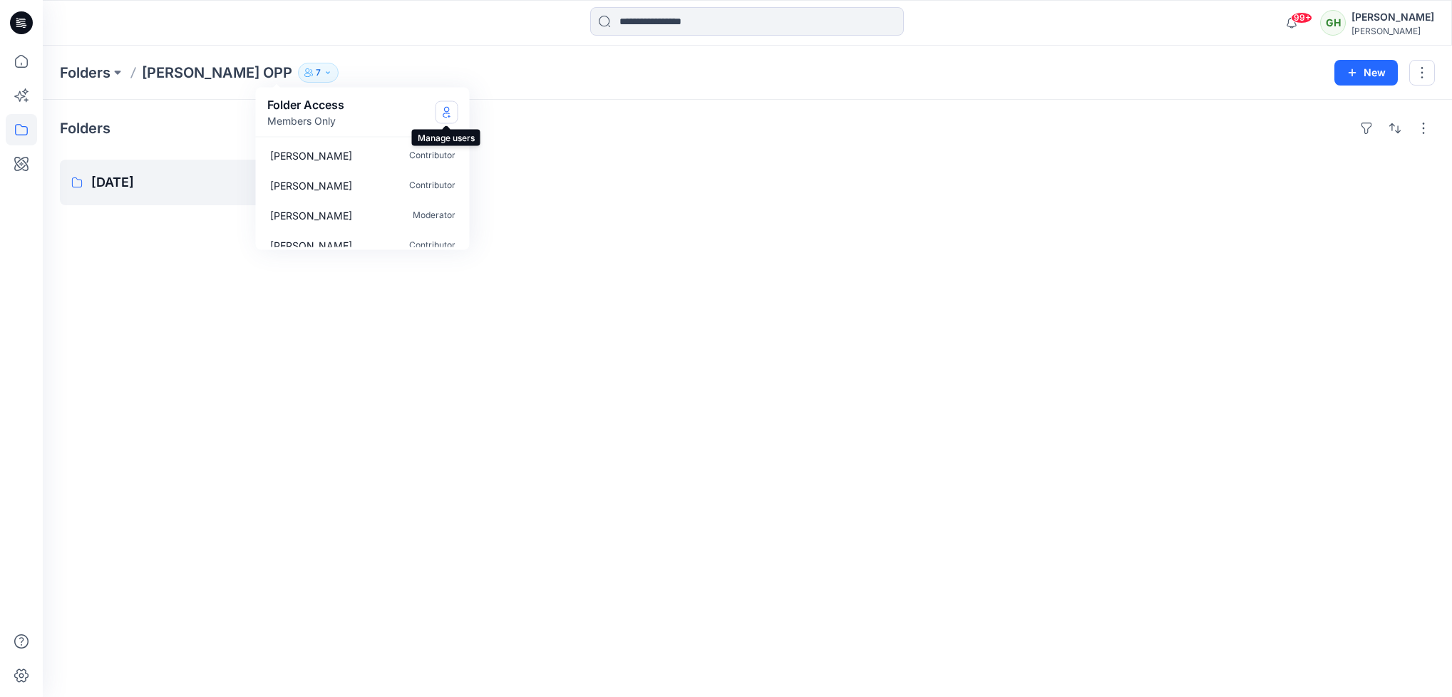
click at [443, 113] on icon "Manage Users" at bounding box center [446, 115] width 7 height 6
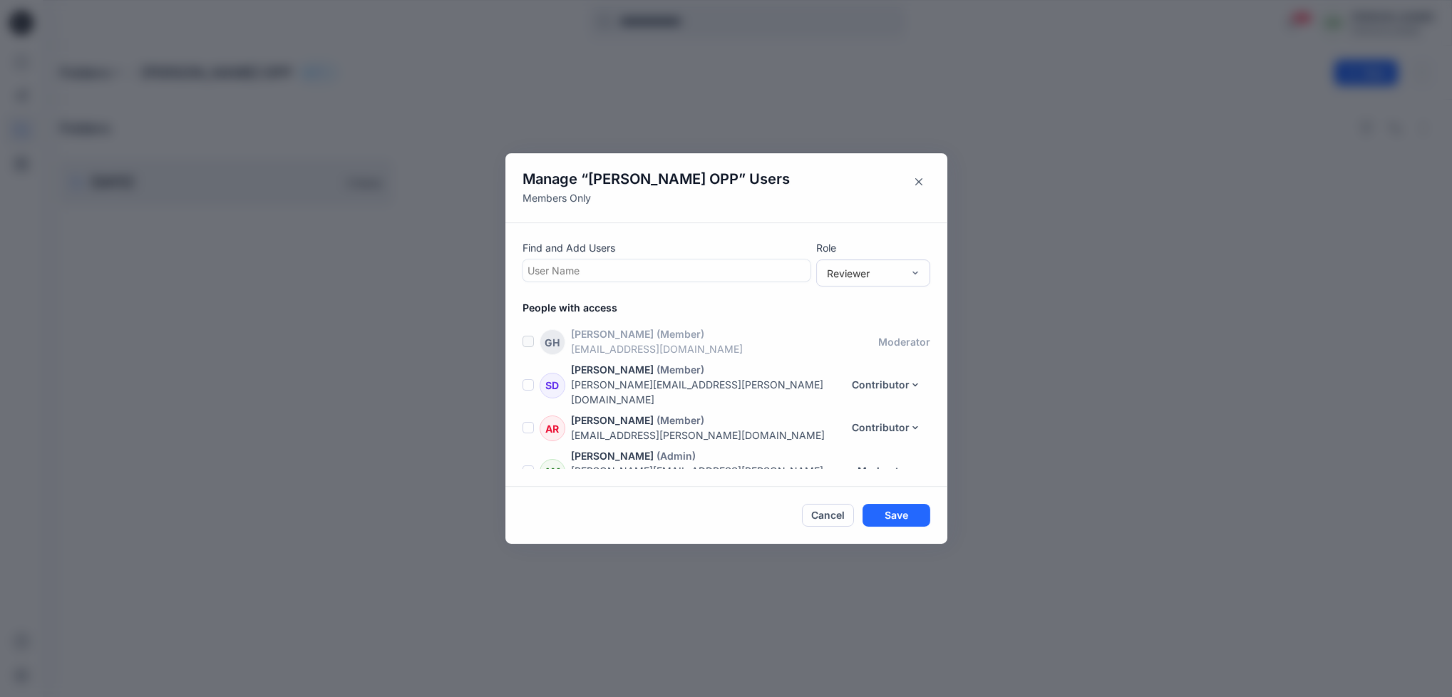
scroll to position [101, 0]
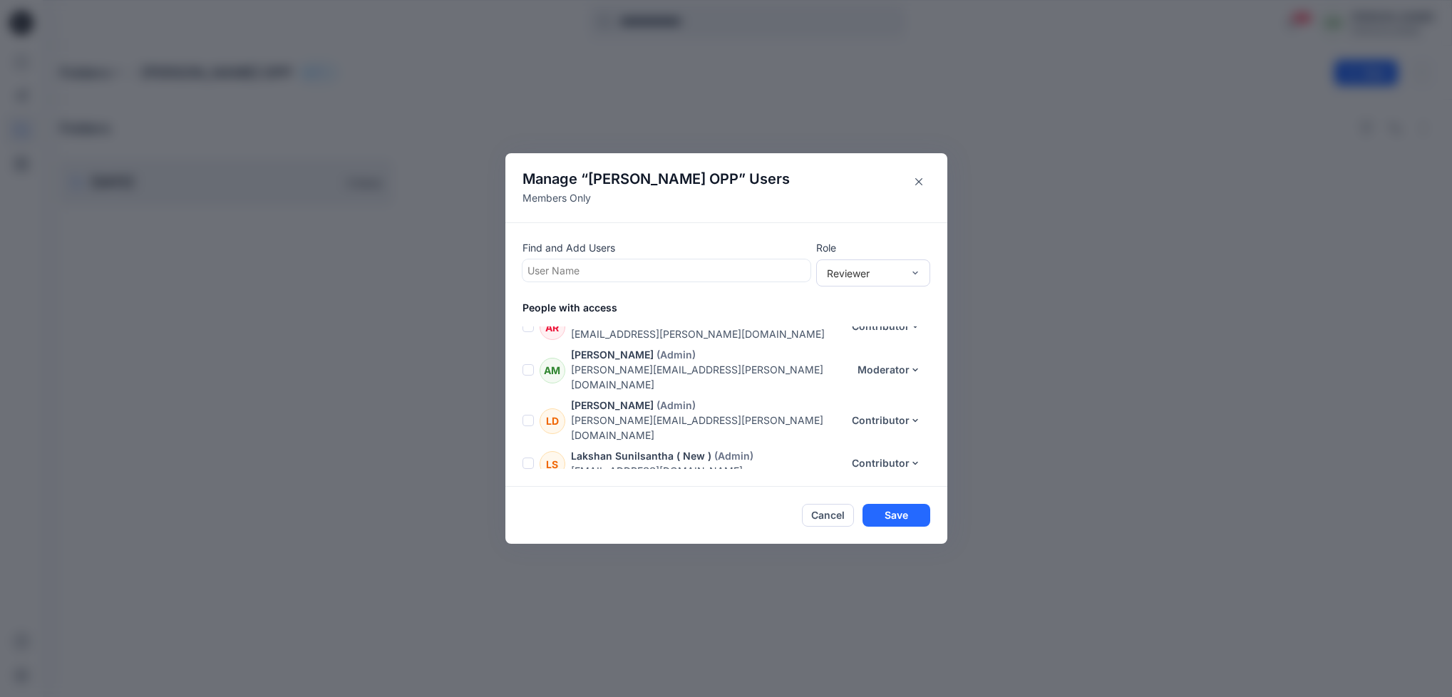
click at [546, 265] on div at bounding box center [666, 271] width 278 height 18
type input "*******"
click at [571, 311] on p "Chamara Anurudda" at bounding box center [600, 306] width 91 height 19
type input "*******"
click at [652, 306] on div "CF Charith Fernando" at bounding box center [666, 308] width 271 height 20
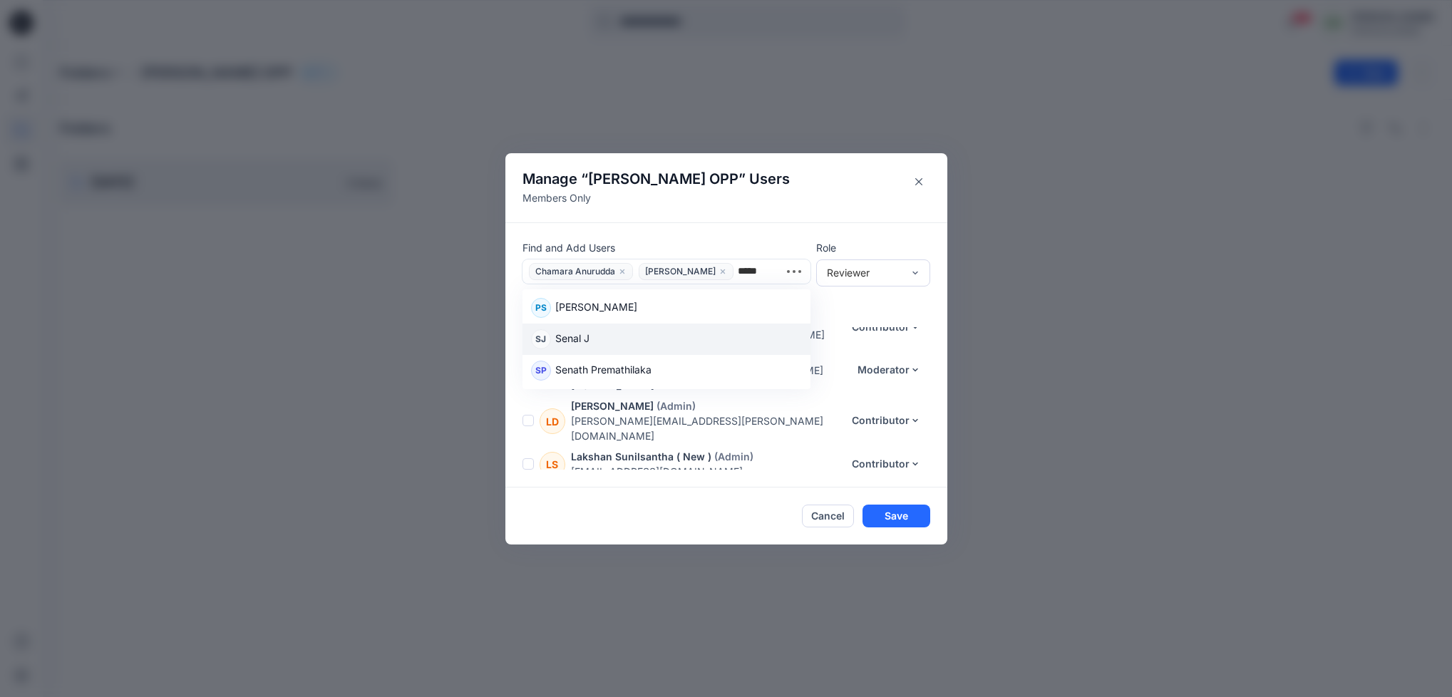
type input "*****"
click at [616, 348] on p "Audra Malone" at bounding box center [612, 355] width 83 height 15
click at [729, 265] on span "Charith Fernando" at bounding box center [686, 271] width 95 height 17
type input "**"
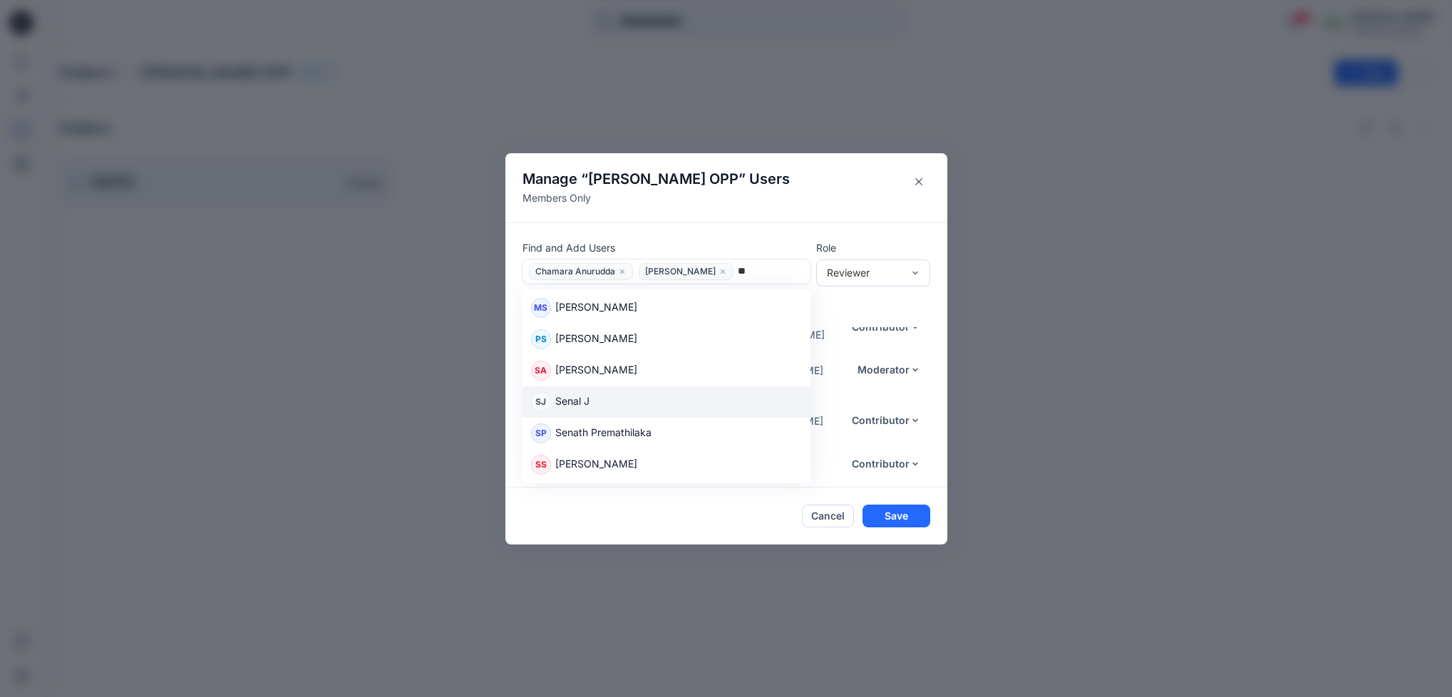
click at [606, 400] on div "SJ Senal J" at bounding box center [666, 402] width 271 height 20
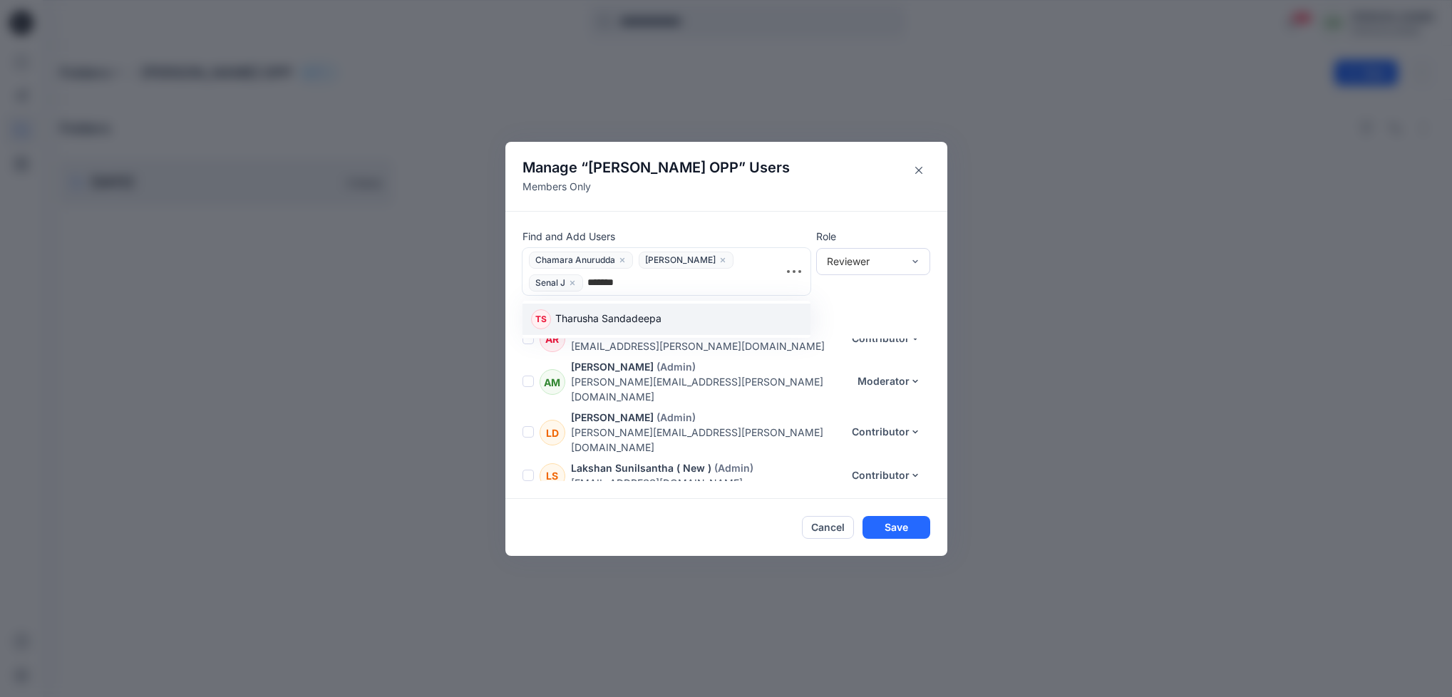
type input "********"
click at [626, 321] on p "Tharusha Sandadeepa" at bounding box center [608, 318] width 106 height 19
type input "********"
click at [634, 314] on div "LS Lakshani Silva" at bounding box center [666, 319] width 271 height 20
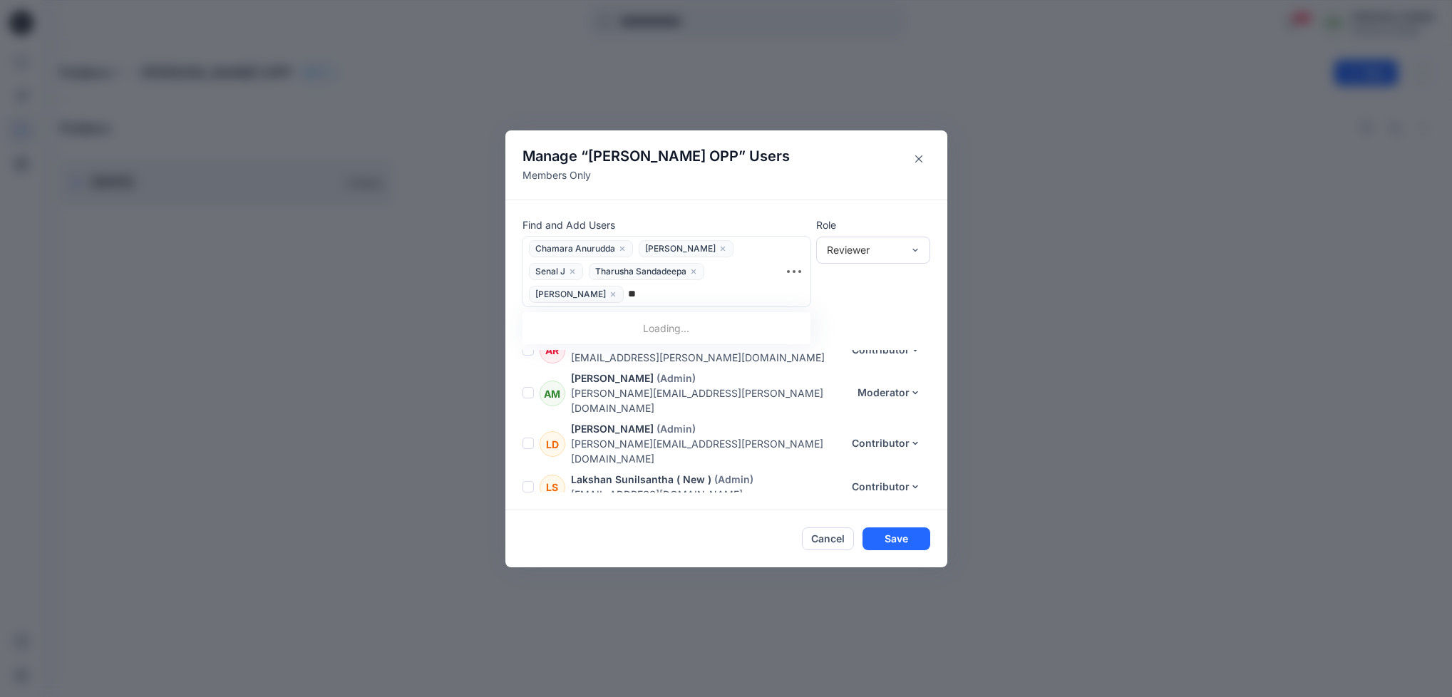
type input "***"
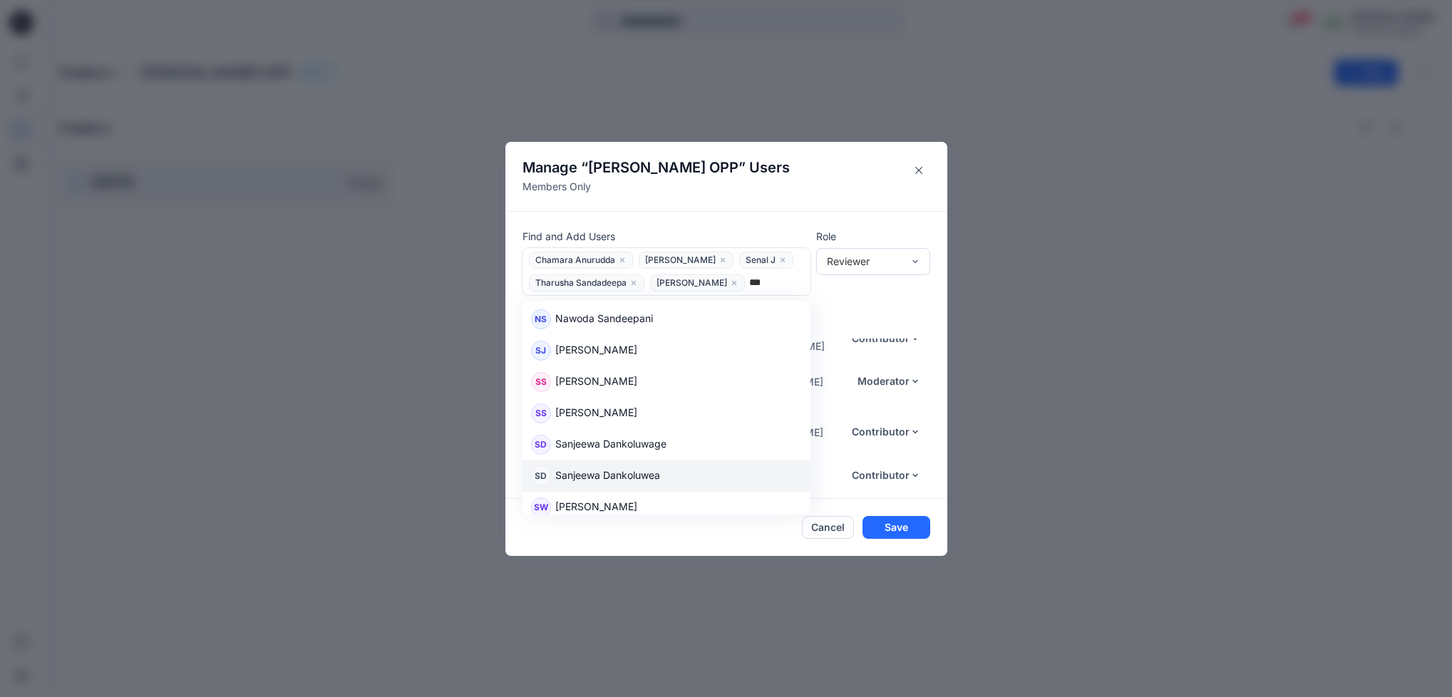
click at [650, 470] on p "Sanjeewa Dankoluwea" at bounding box center [607, 477] width 105 height 19
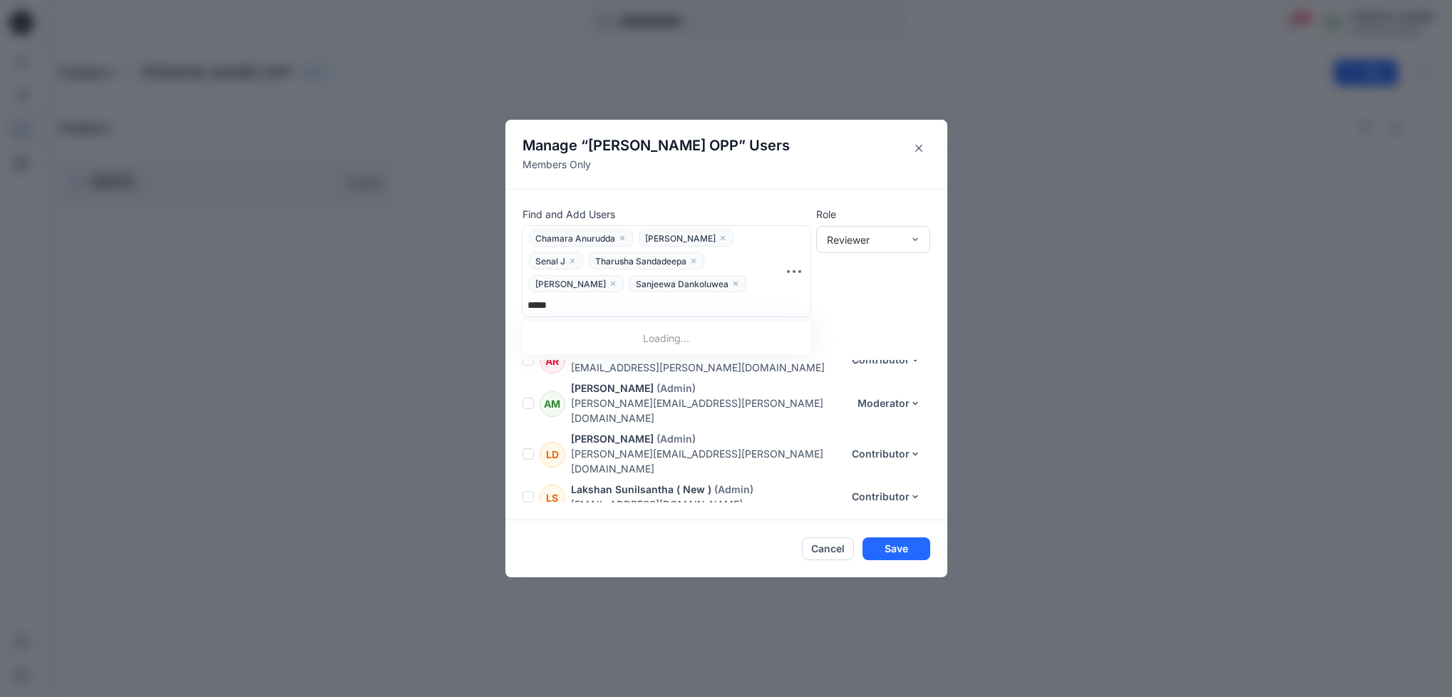
type input "******"
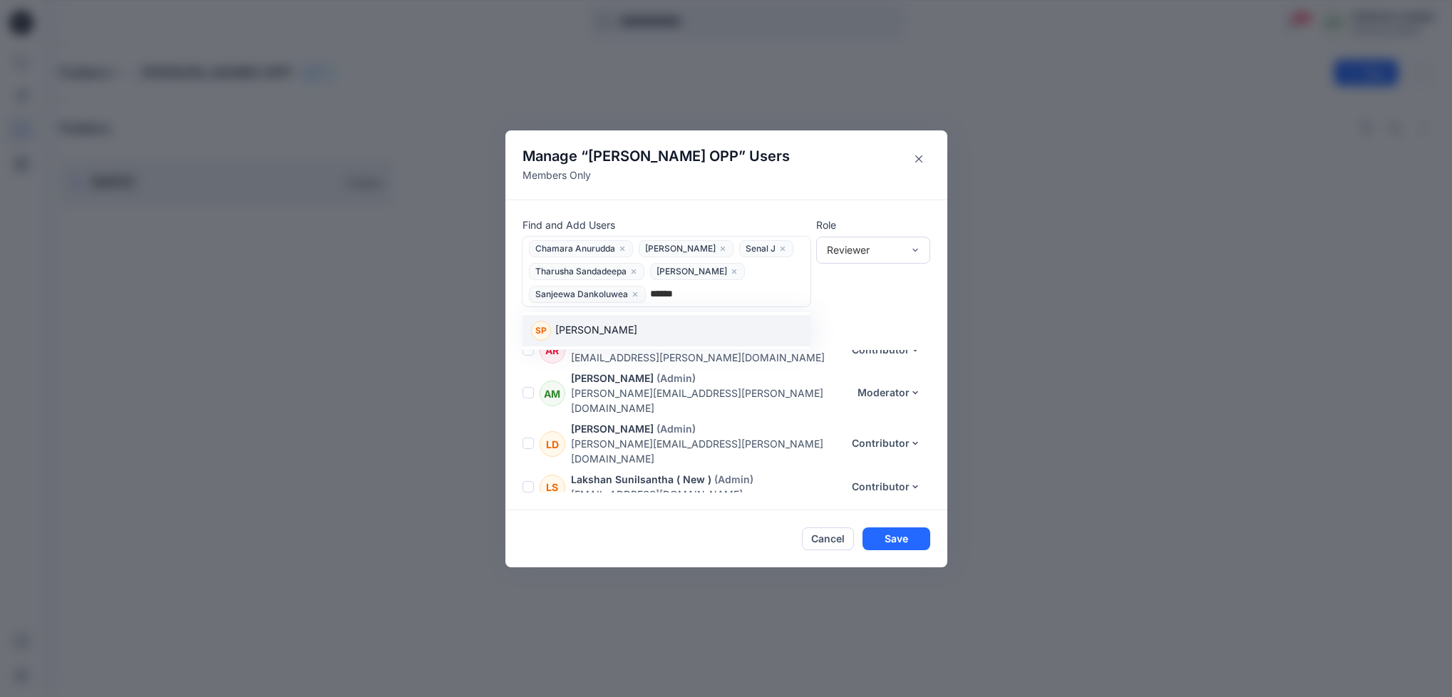
click at [635, 332] on div "SP Suresh Perera" at bounding box center [666, 331] width 271 height 20
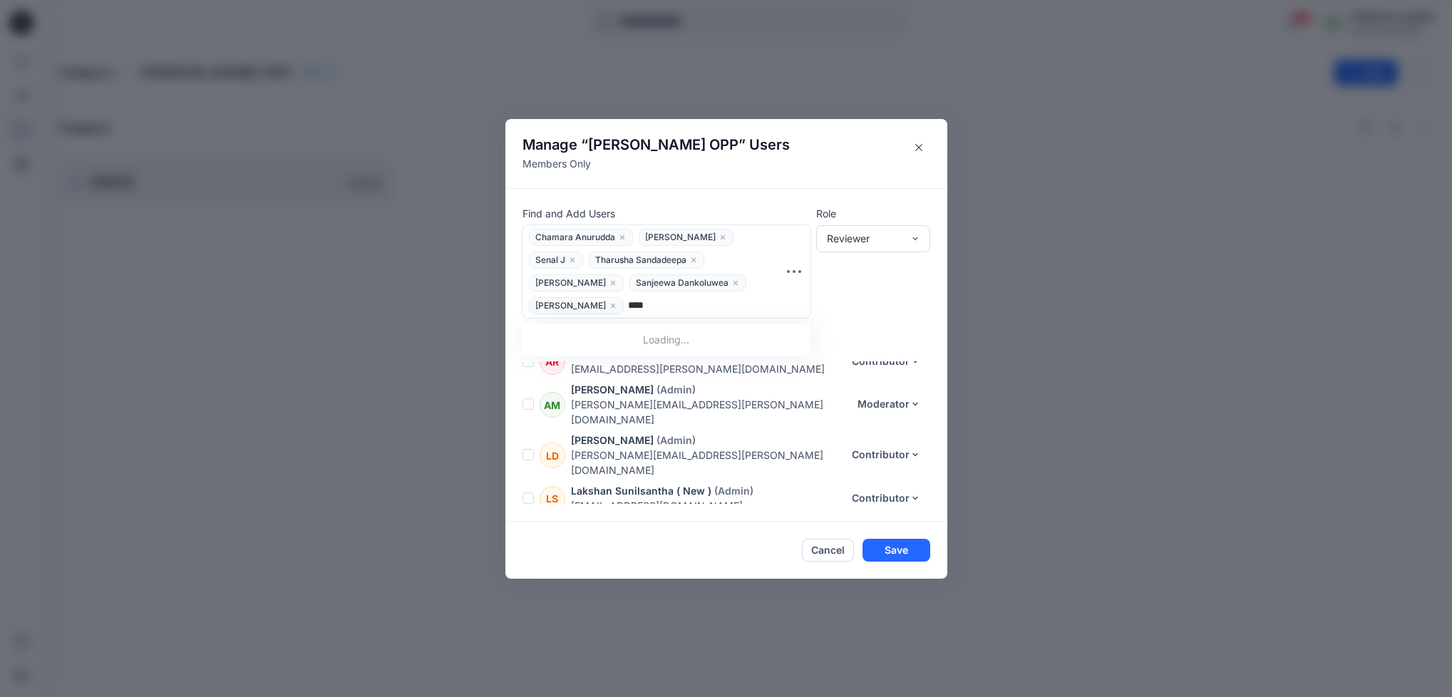
type input "*****"
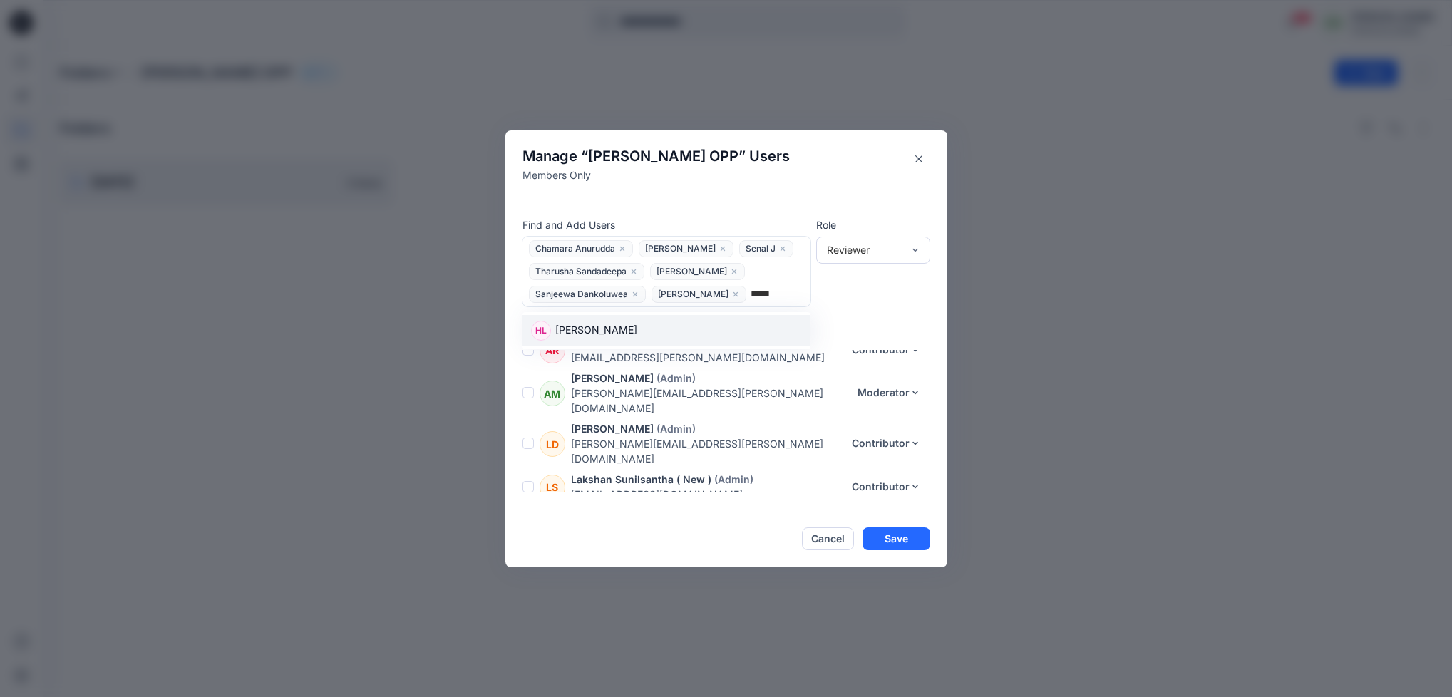
click at [659, 341] on div "HL Haresh Lary" at bounding box center [666, 330] width 288 height 31
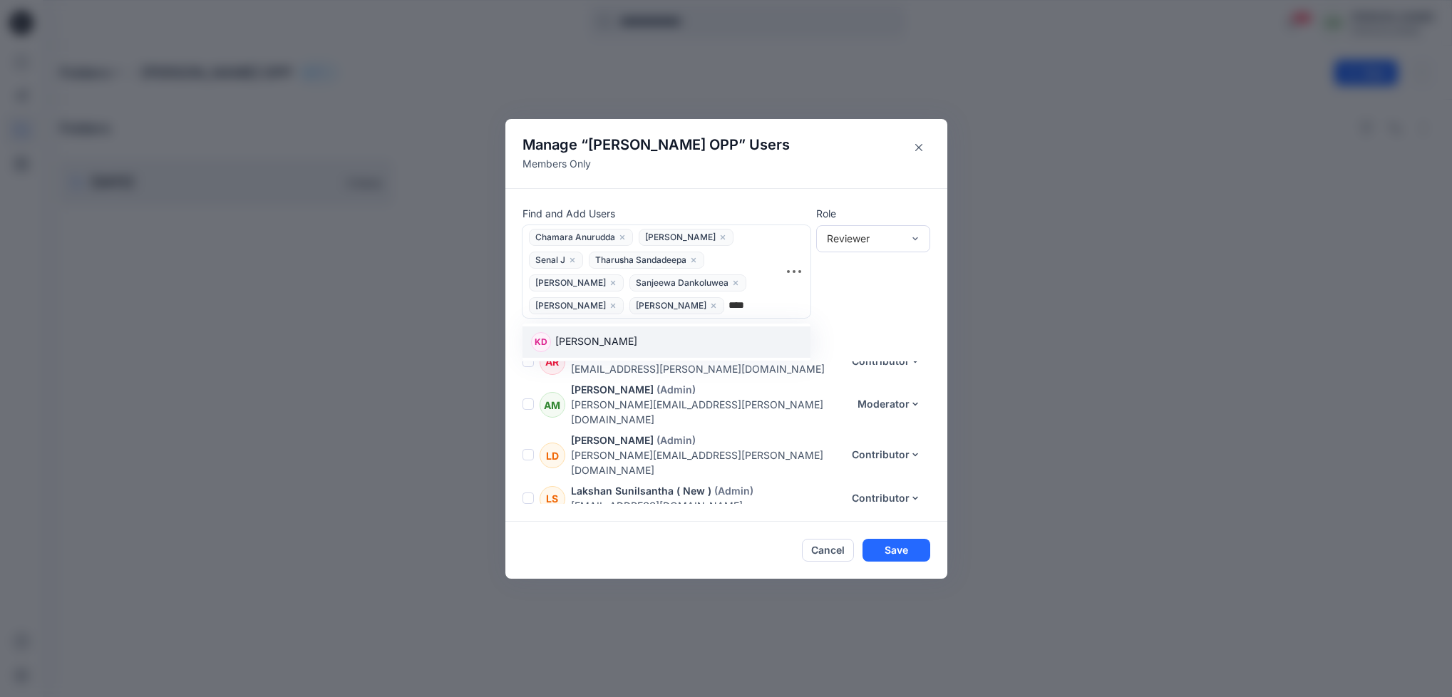
type input "*****"
click at [686, 347] on div "KD Kasun Didulanga" at bounding box center [666, 342] width 271 height 20
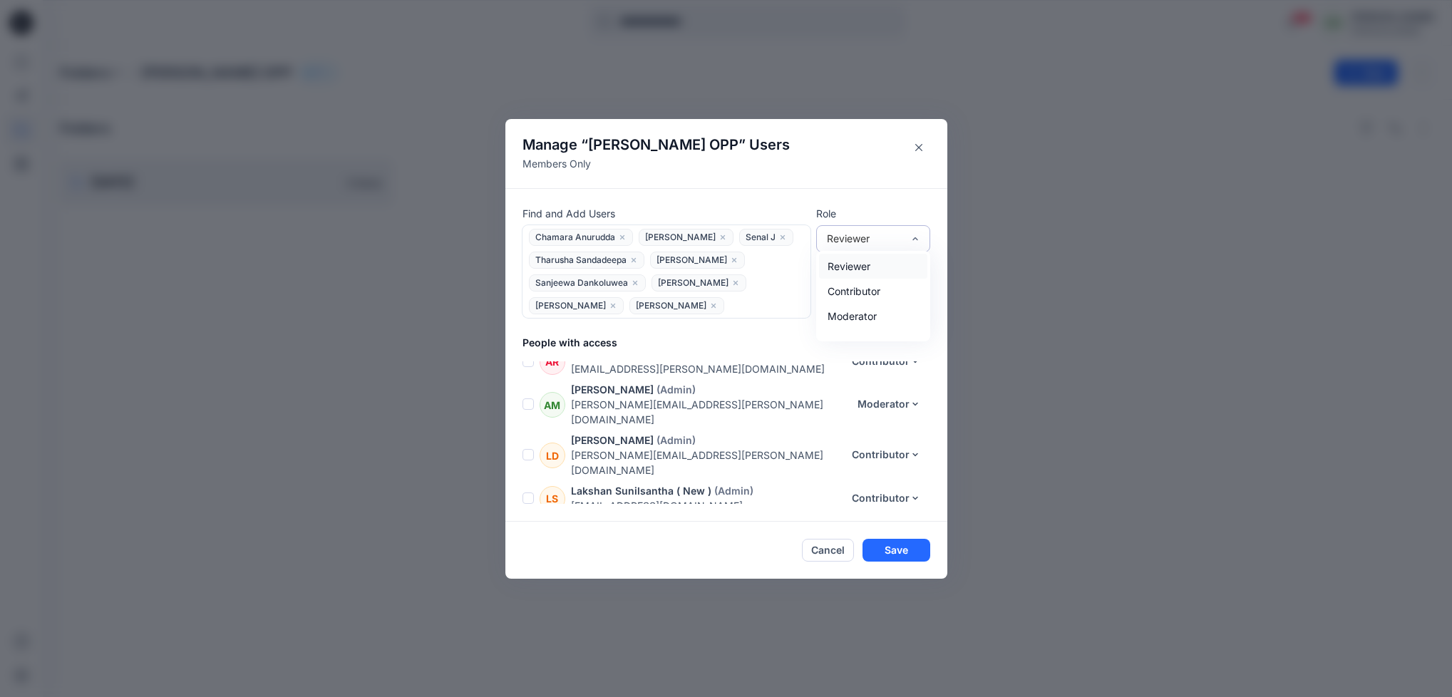
click at [921, 238] on div "Reviewer" at bounding box center [873, 238] width 114 height 27
click at [886, 291] on div "Contributor" at bounding box center [873, 291] width 108 height 25
click at [902, 549] on button "Save" at bounding box center [896, 550] width 68 height 23
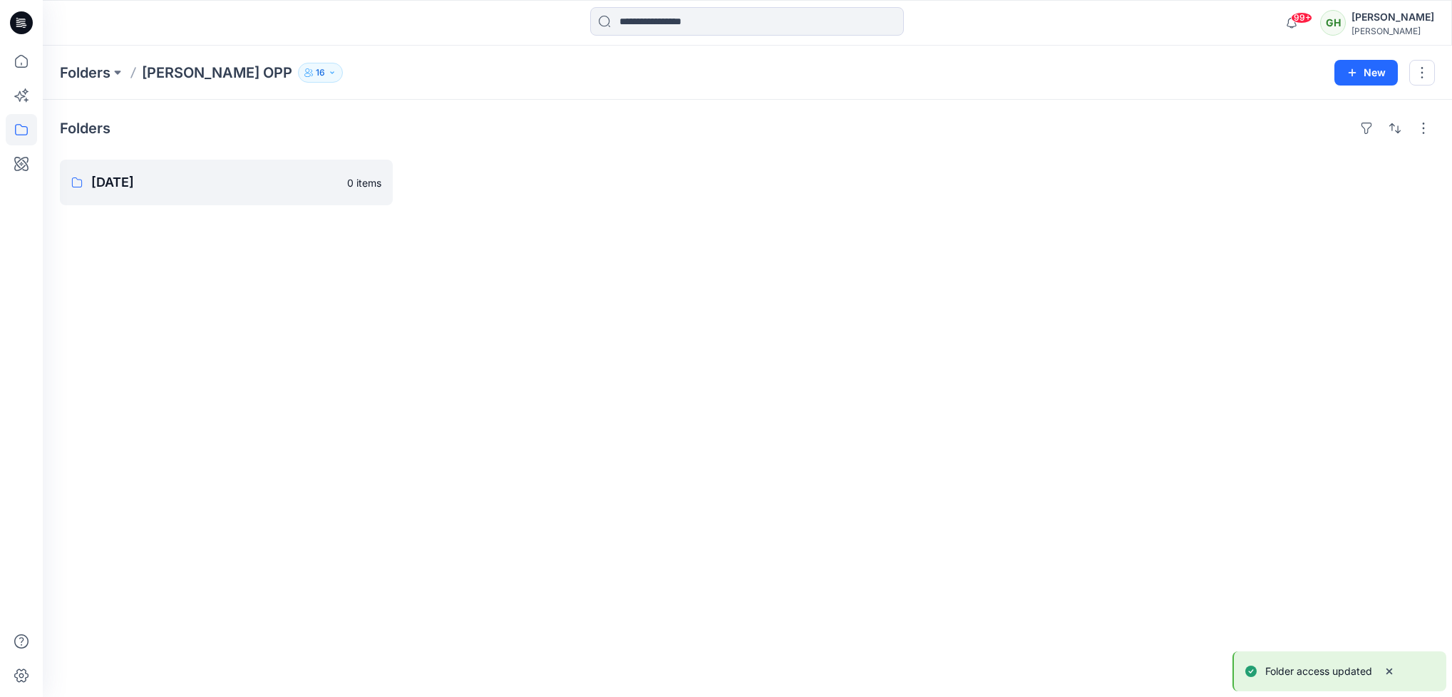
click at [316, 79] on p "16" at bounding box center [320, 73] width 9 height 16
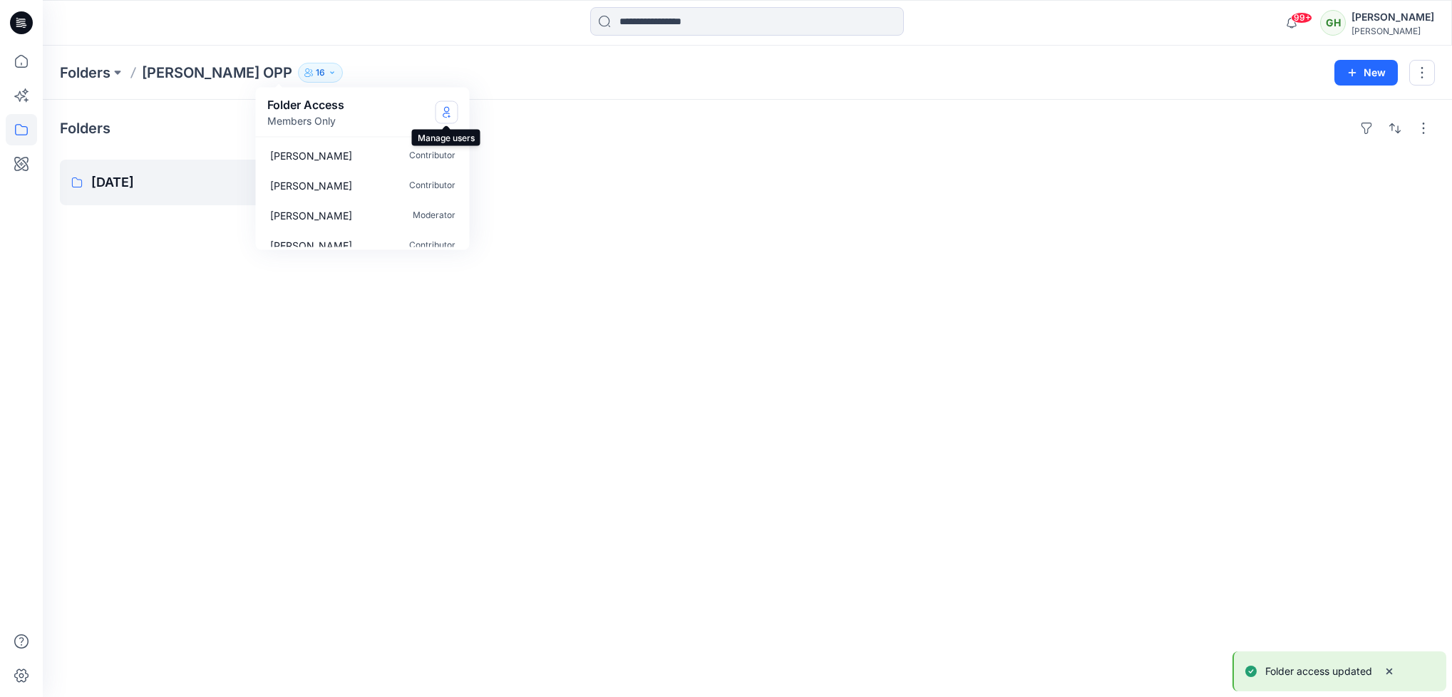
click at [441, 111] on icon "Manage Users" at bounding box center [446, 111] width 11 height 11
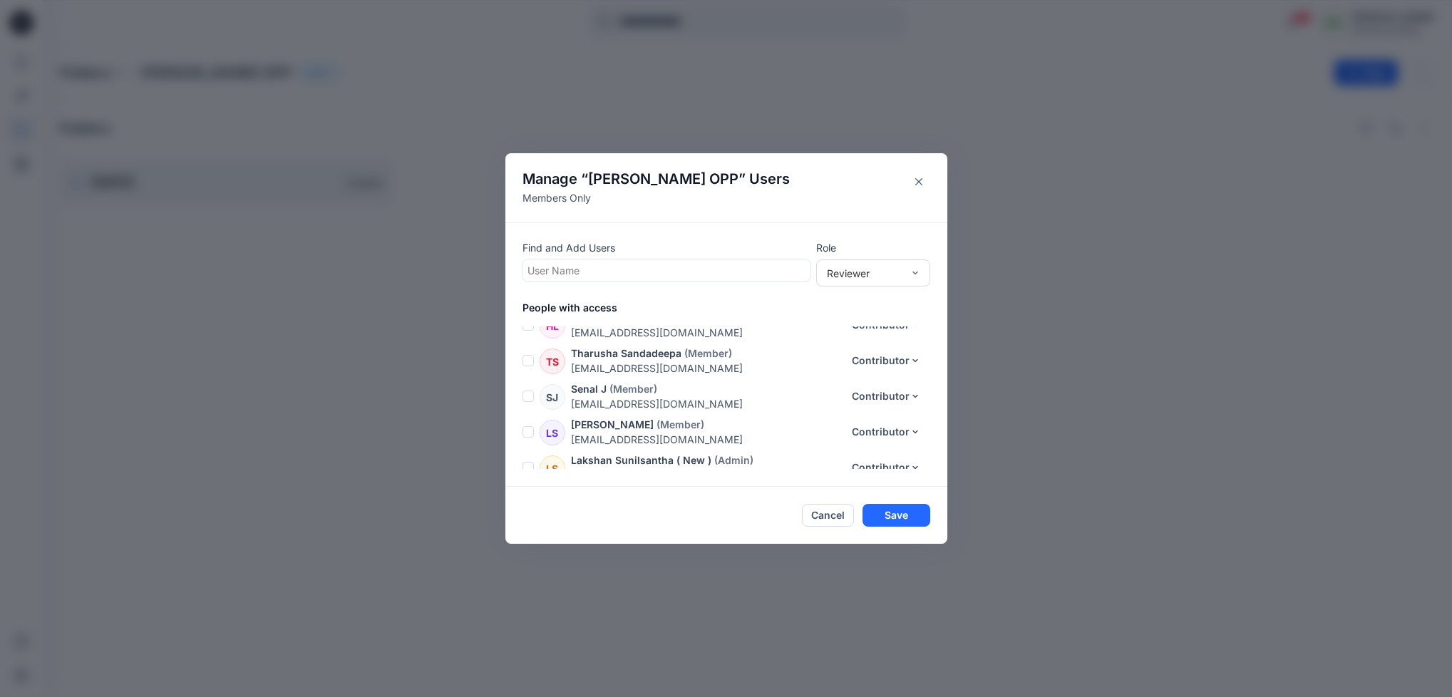
scroll to position [421, 0]
click at [1244, 336] on div "Manage “ Anne Klein OPP ” Users Members Only Find and Add Users User Name Role …" at bounding box center [726, 348] width 1452 height 697
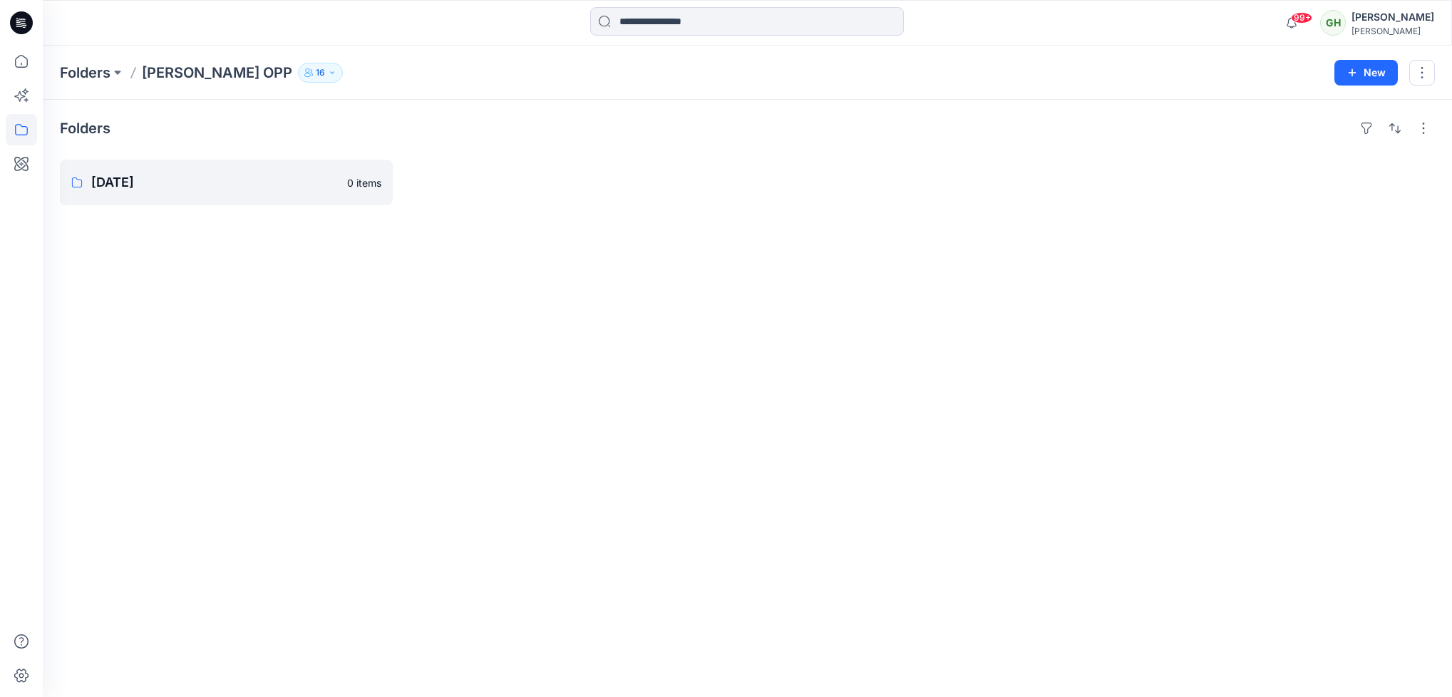
click at [316, 76] on p "16" at bounding box center [320, 73] width 9 height 16
click at [328, 75] on icon "button" at bounding box center [332, 72] width 9 height 9
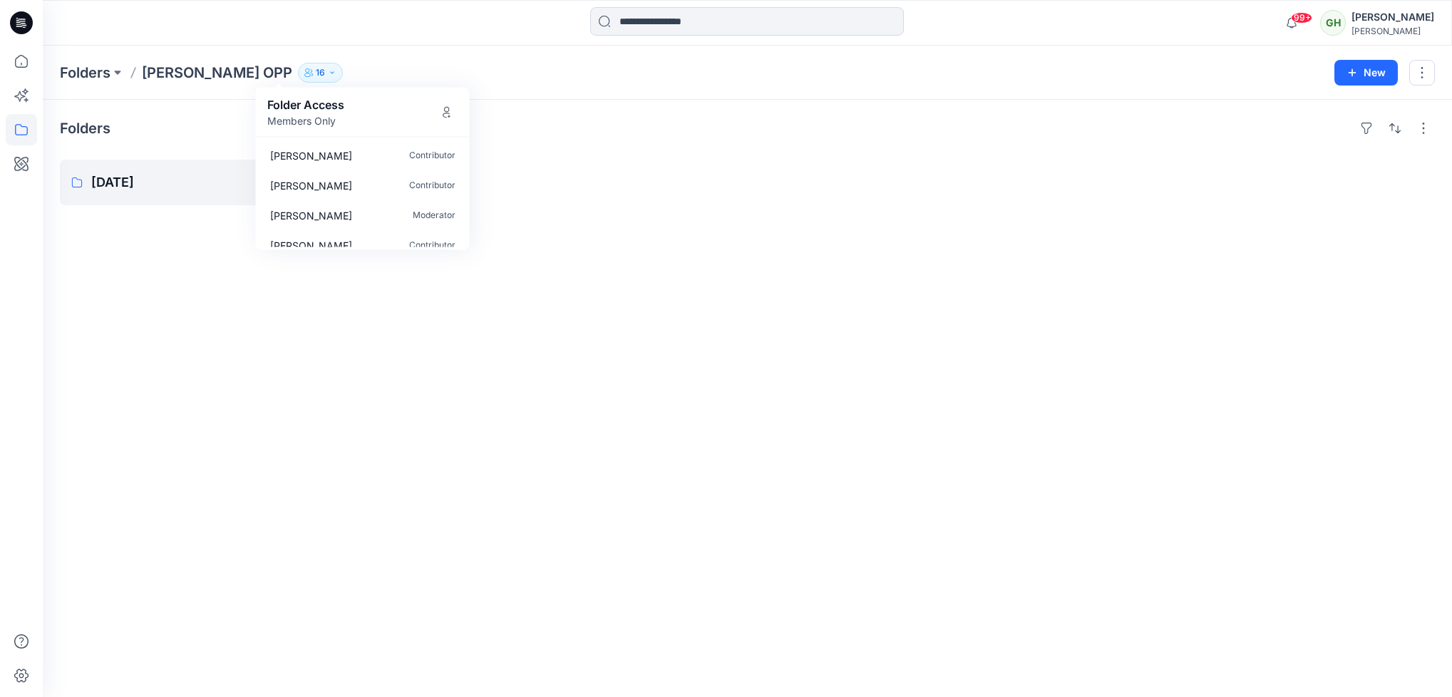
click at [297, 124] on p "Members Only" at bounding box center [305, 120] width 77 height 15
click at [296, 108] on p "Folder Access" at bounding box center [305, 104] width 77 height 17
click at [926, 321] on div "Folders Aug 25 0 items" at bounding box center [747, 398] width 1409 height 597
click at [316, 65] on p "16" at bounding box center [320, 73] width 9 height 16
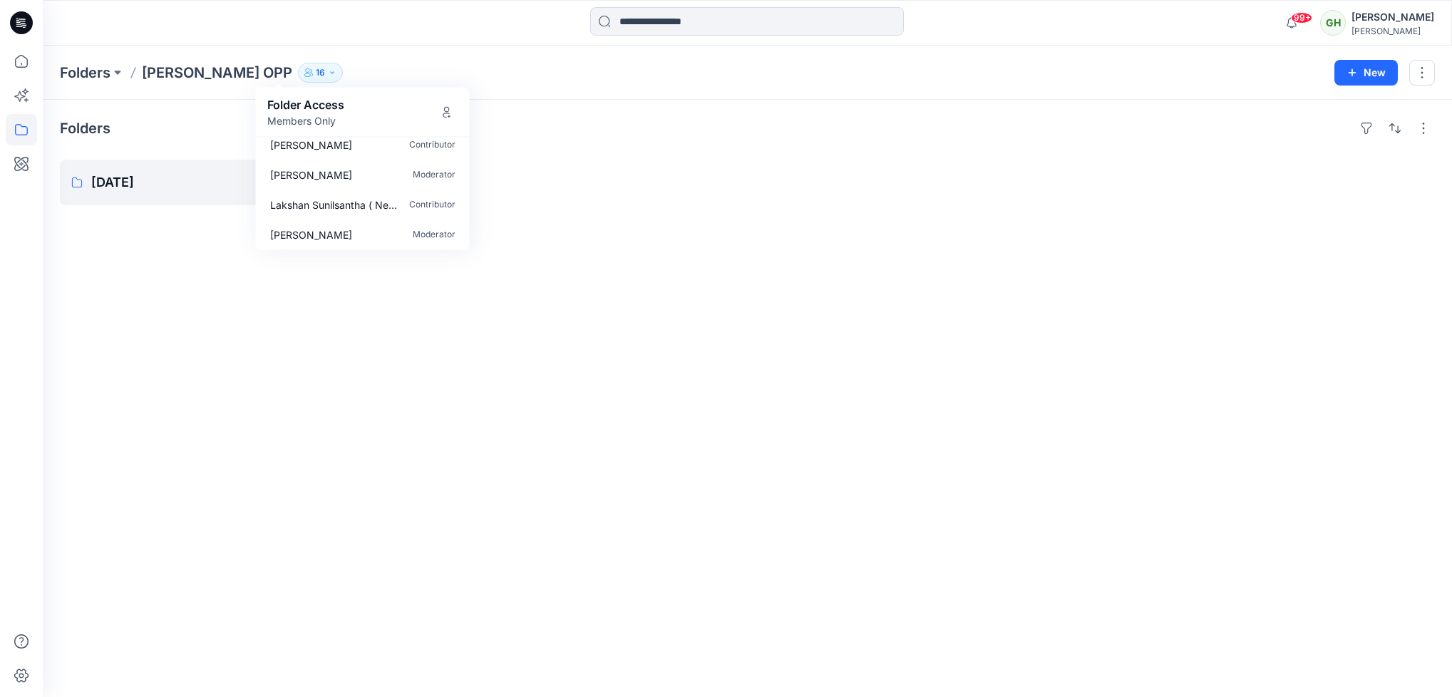
scroll to position [372, 0]
click at [325, 113] on p "Members Only" at bounding box center [305, 120] width 77 height 15
click at [435, 114] on button "Manage Users" at bounding box center [446, 111] width 23 height 23
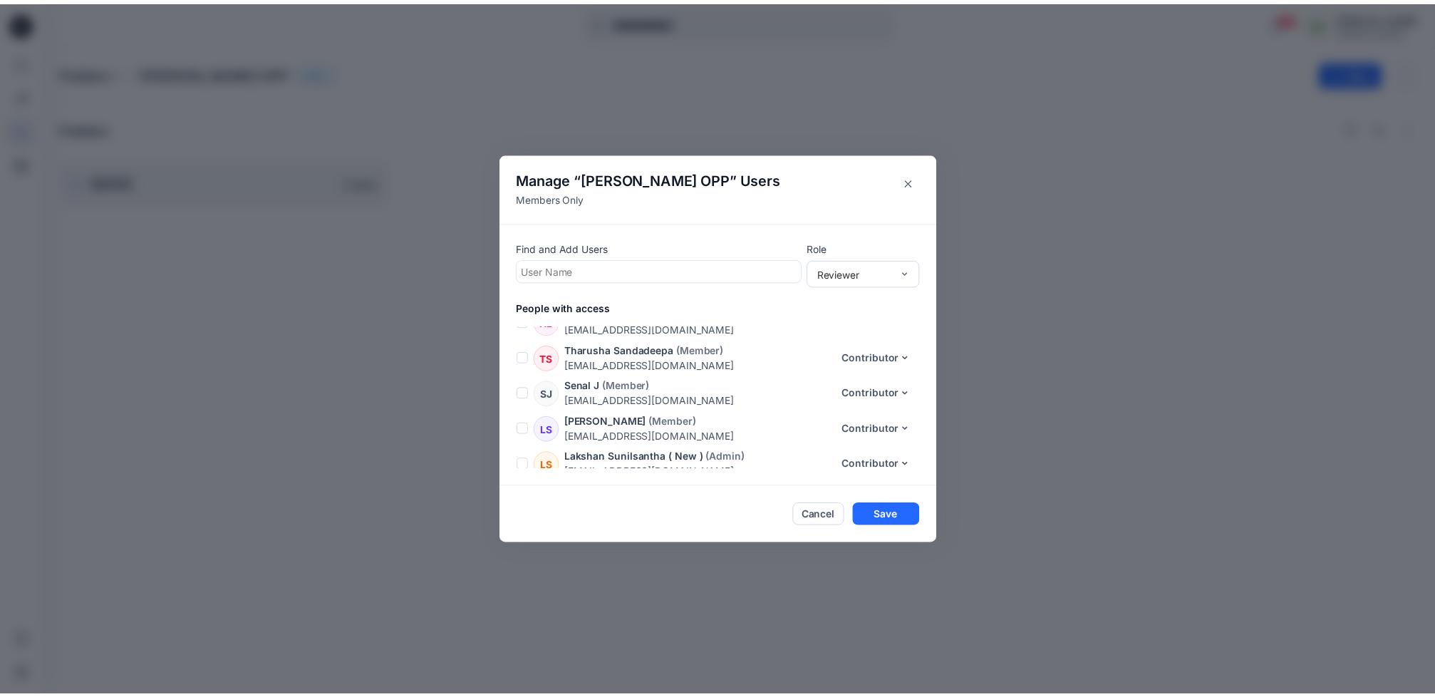
scroll to position [0, 0]
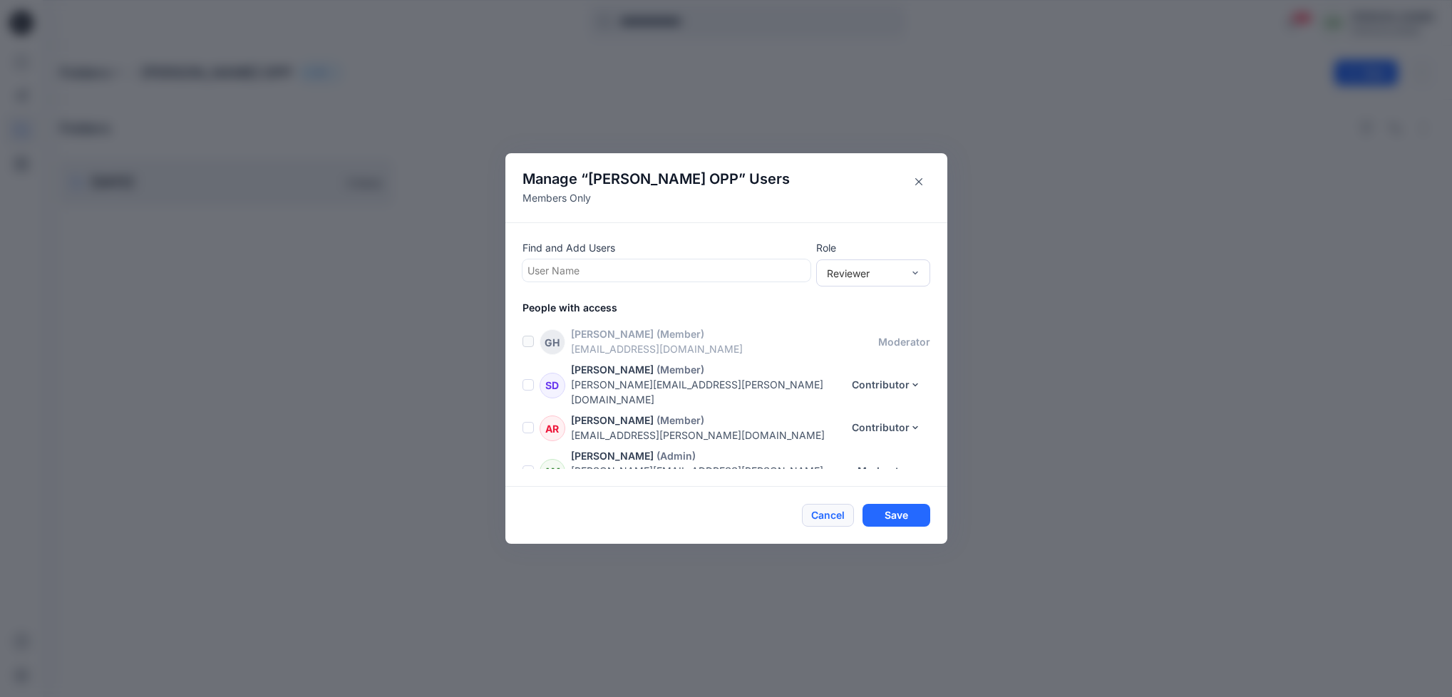
click at [845, 516] on button "Cancel" at bounding box center [828, 515] width 52 height 23
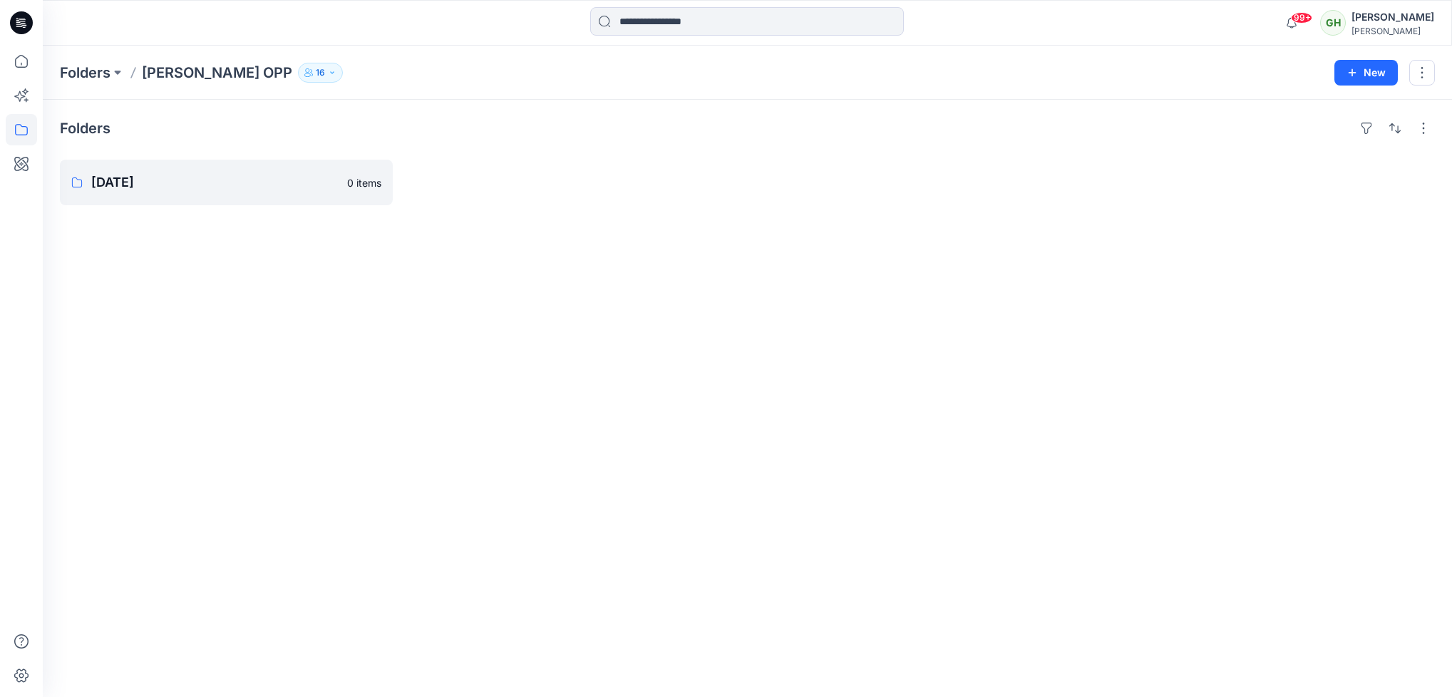
click at [16, 18] on icon at bounding box center [21, 22] width 23 height 23
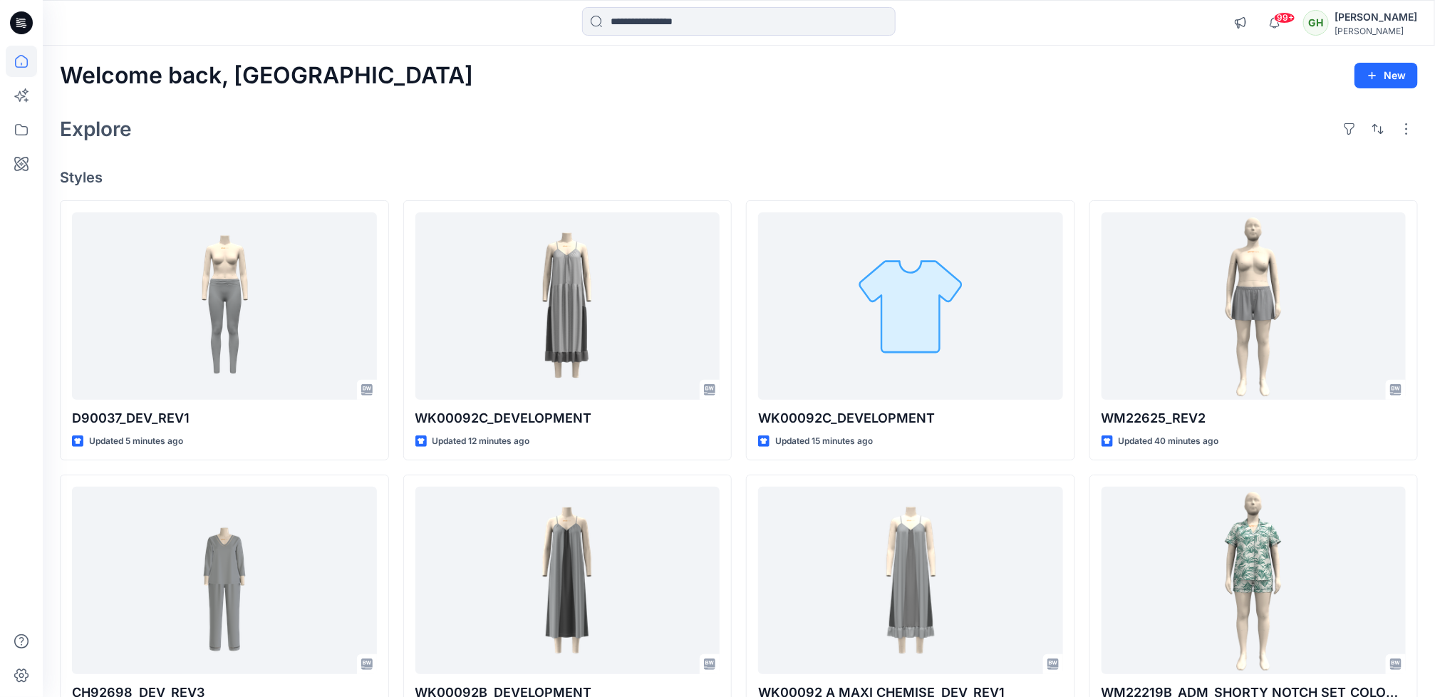
scroll to position [383, 0]
